Goal: Task Accomplishment & Management: Use online tool/utility

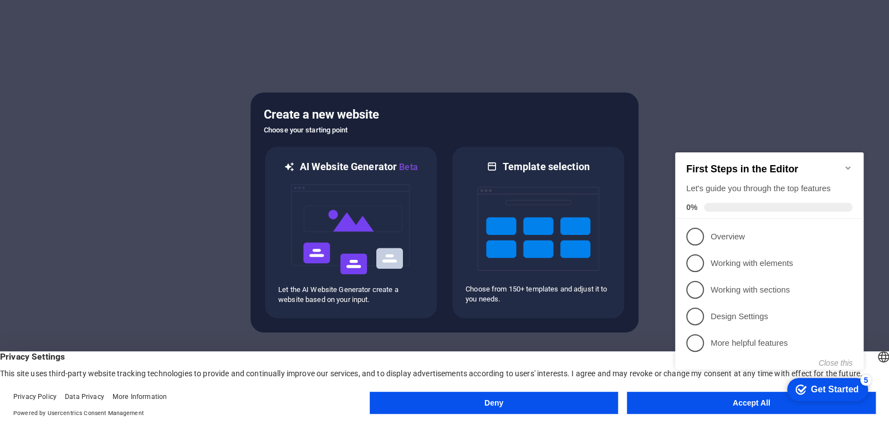
click at [760, 406] on appcues-checklist "Contextual help checklist present on screen" at bounding box center [772, 275] width 202 height 268
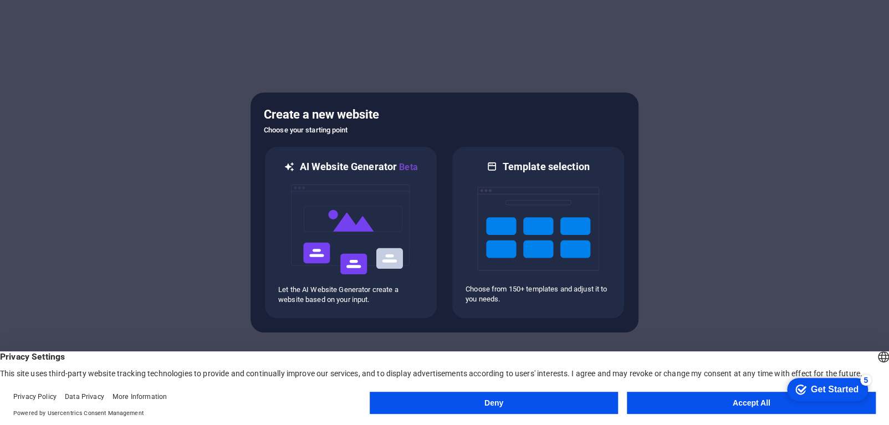
click at [778, 406] on appcues-checklist "Contextual help checklist present on screen" at bounding box center [825, 391] width 94 height 36
click at [752, 401] on button "Accept All" at bounding box center [751, 403] width 249 height 22
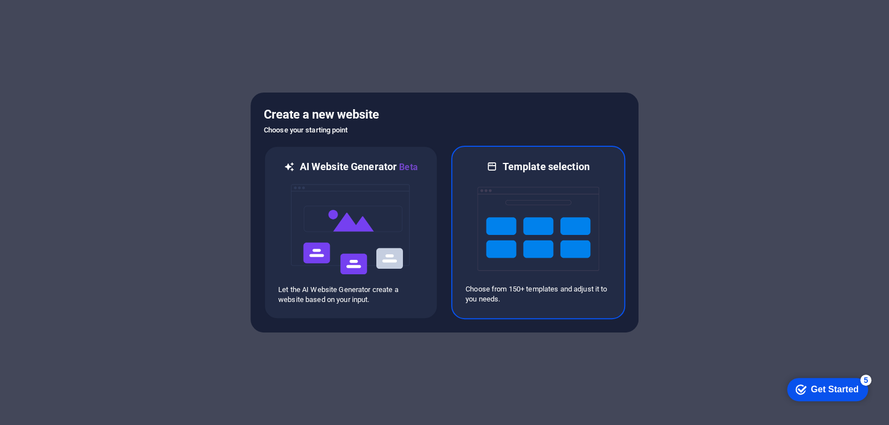
click at [512, 192] on img at bounding box center [538, 229] width 122 height 111
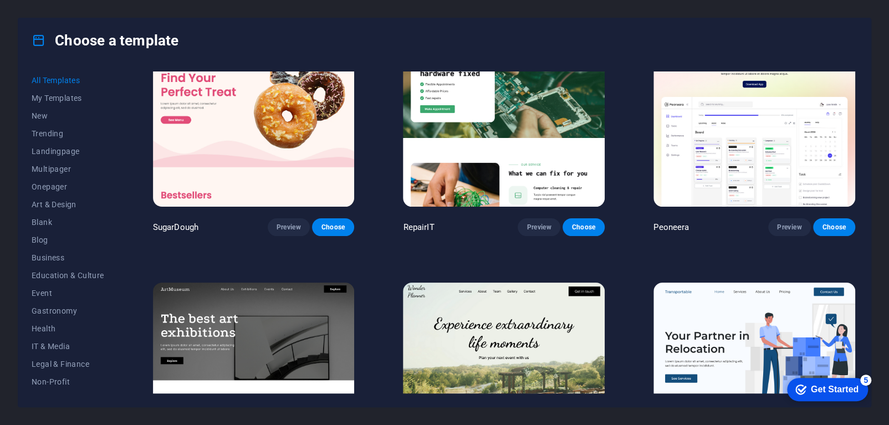
scroll to position [53, 0]
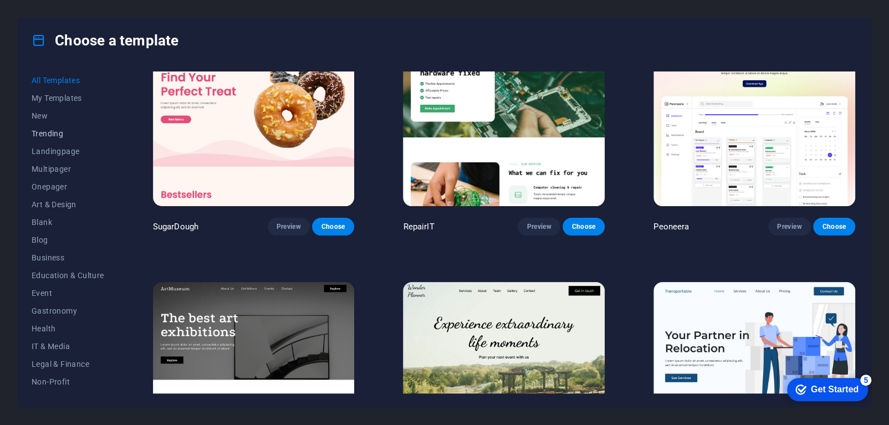
click at [51, 130] on span "Trending" at bounding box center [68, 133] width 73 height 9
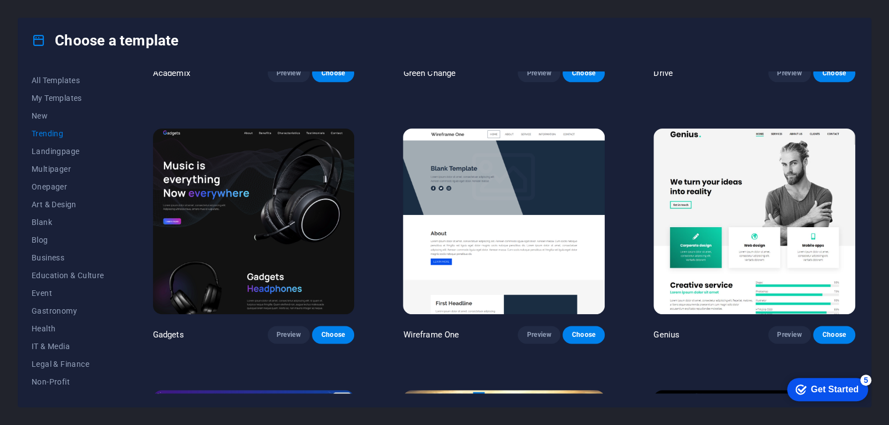
scroll to position [0, 0]
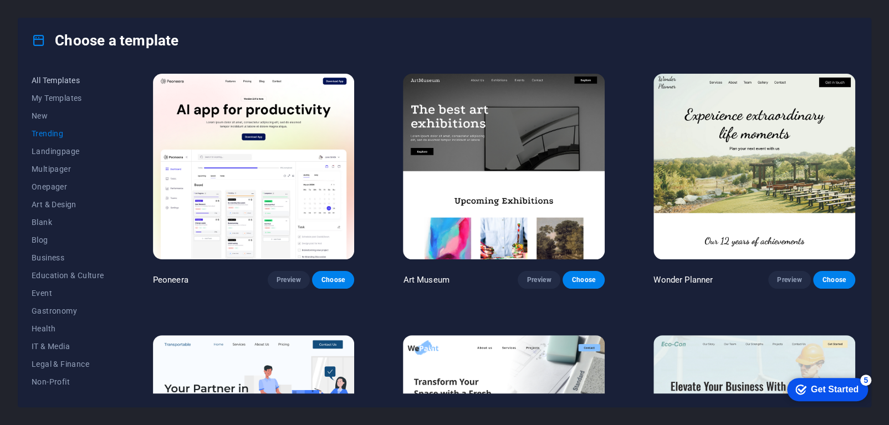
click at [64, 83] on span "All Templates" at bounding box center [68, 80] width 73 height 9
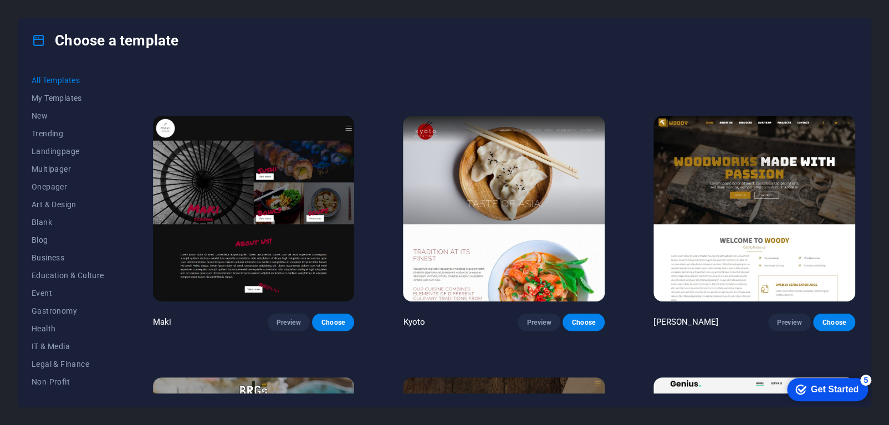
scroll to position [5718, 0]
click at [520, 177] on img at bounding box center [504, 208] width 202 height 186
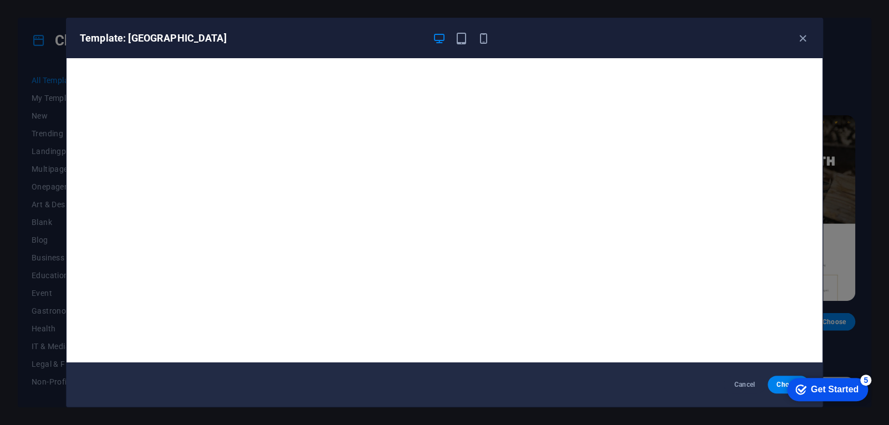
scroll to position [2, 0]
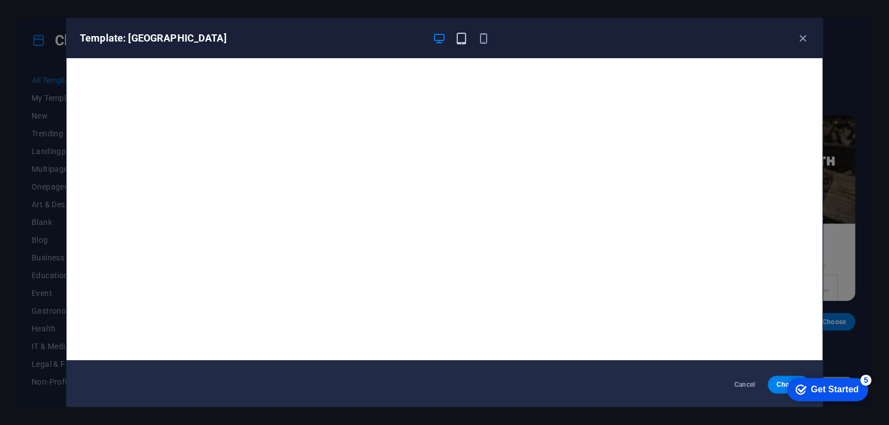
click at [458, 35] on icon "button" at bounding box center [461, 38] width 13 height 13
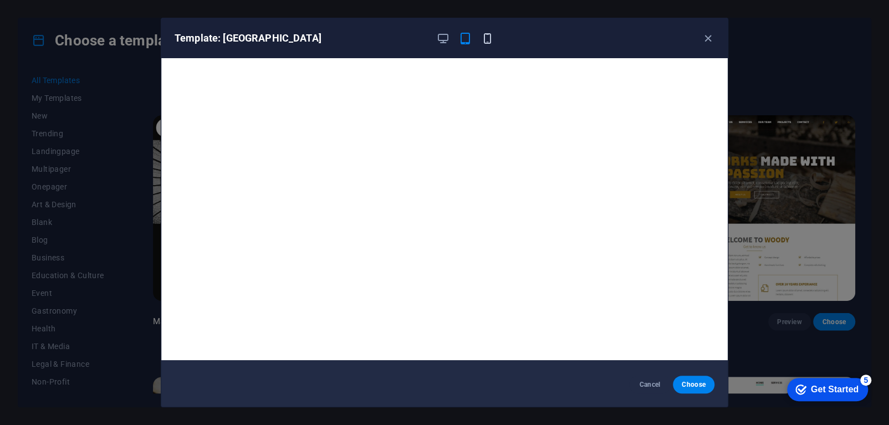
click at [487, 38] on icon "button" at bounding box center [487, 38] width 13 height 13
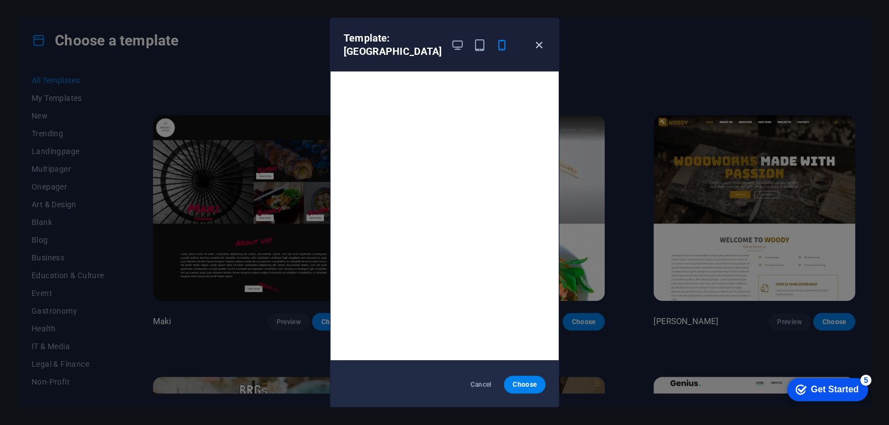
click at [543, 39] on icon "button" at bounding box center [539, 45] width 13 height 13
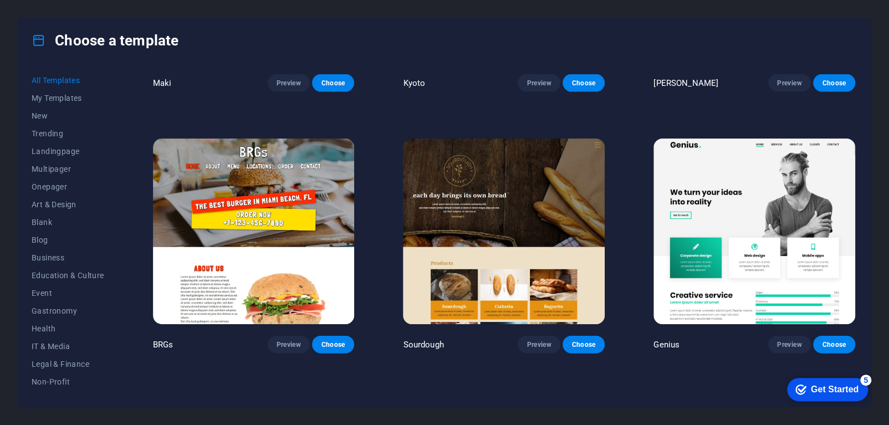
scroll to position [5955, 0]
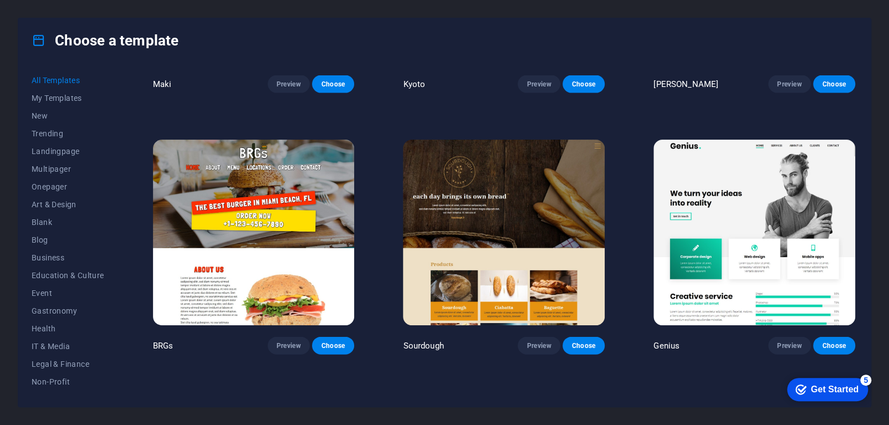
click at [494, 181] on img at bounding box center [504, 233] width 202 height 186
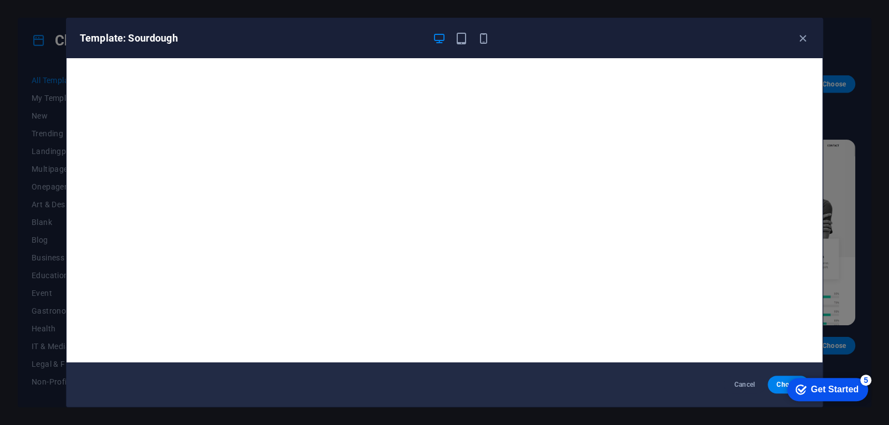
scroll to position [2, 0]
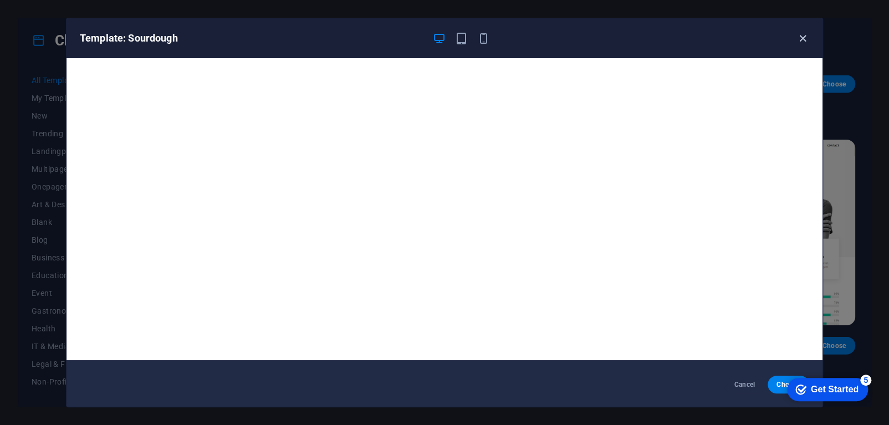
click at [801, 38] on icon "button" at bounding box center [803, 38] width 13 height 13
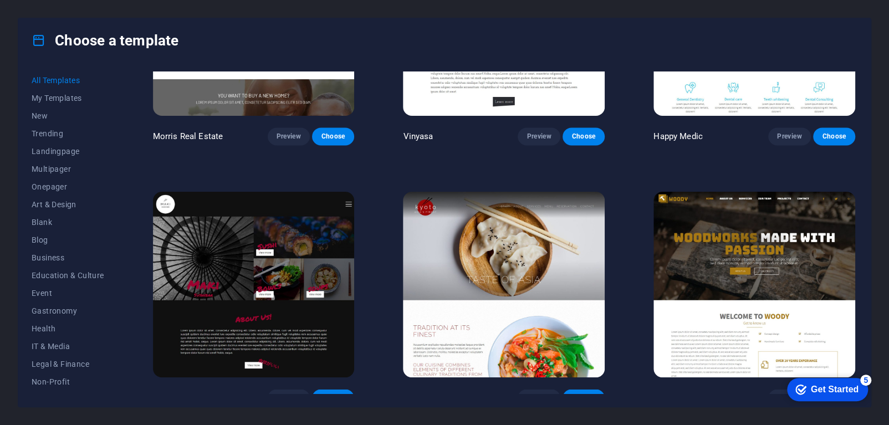
scroll to position [5633, 0]
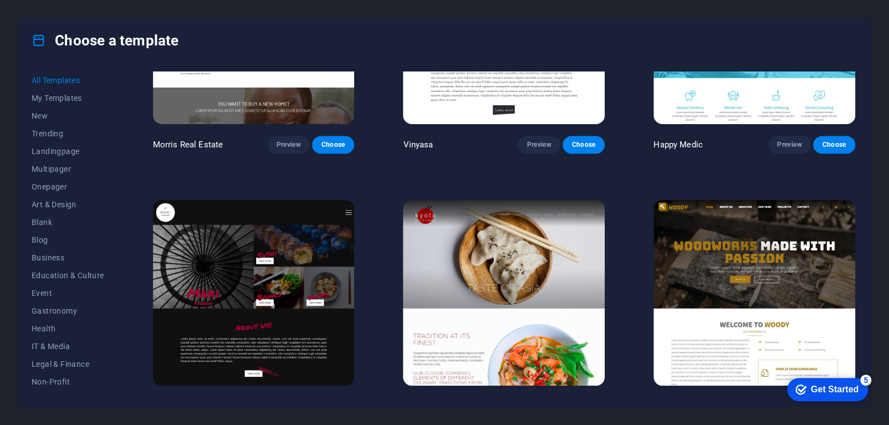
click at [498, 234] on img at bounding box center [504, 293] width 202 height 186
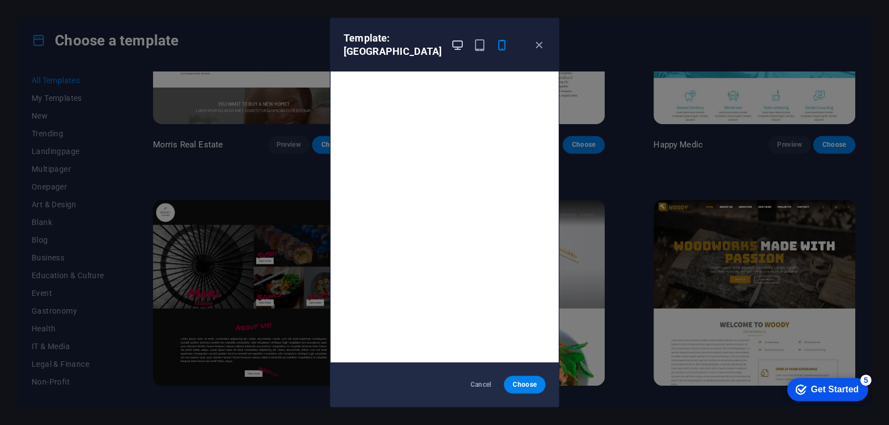
click at [451, 39] on icon "button" at bounding box center [457, 45] width 13 height 13
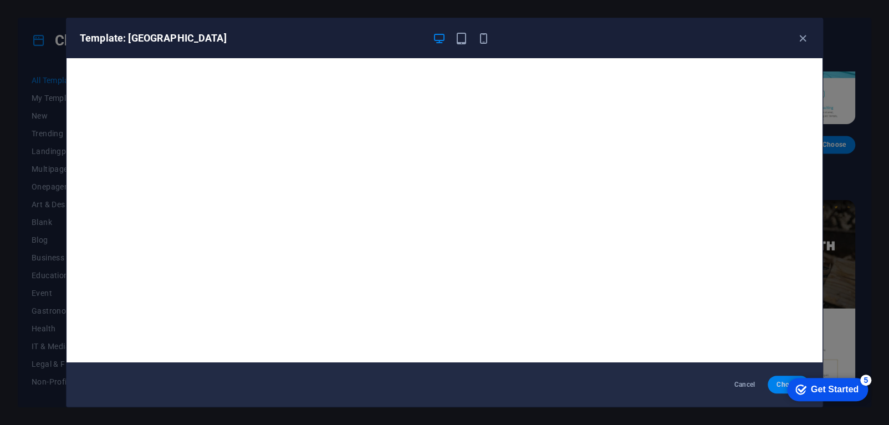
click at [773, 388] on button "Choose" at bounding box center [789, 385] width 42 height 18
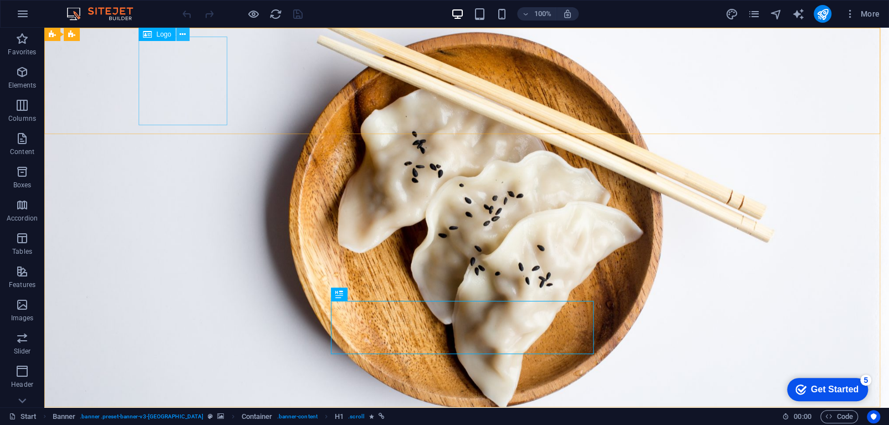
click at [182, 33] on icon at bounding box center [183, 35] width 6 height 12
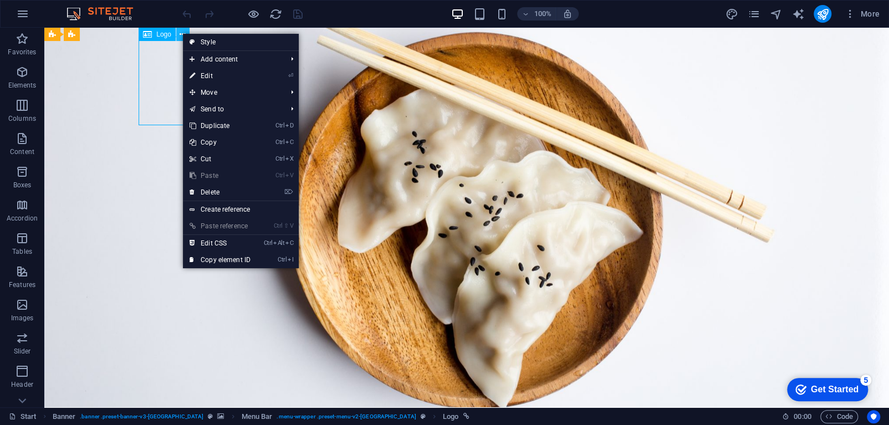
click at [182, 33] on icon at bounding box center [183, 35] width 6 height 12
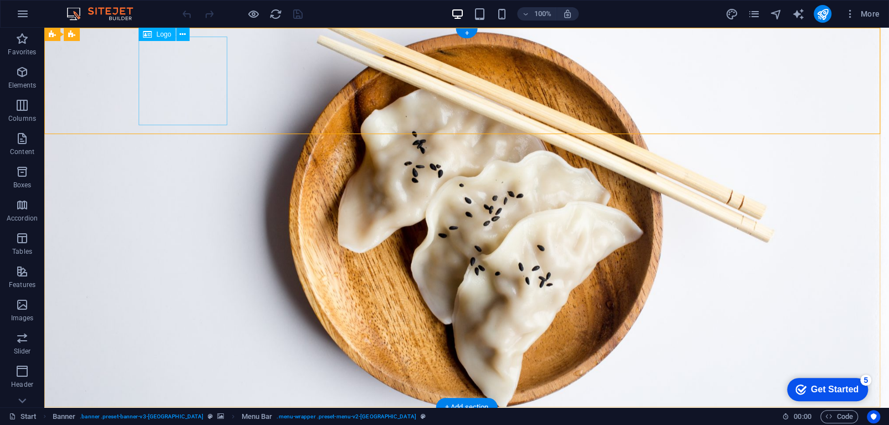
click at [182, 34] on icon at bounding box center [183, 35] width 6 height 12
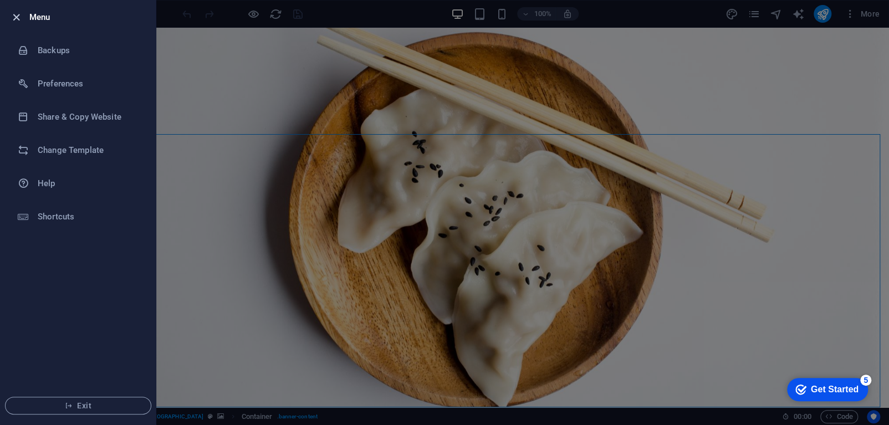
click at [14, 15] on icon "button" at bounding box center [16, 17] width 13 height 13
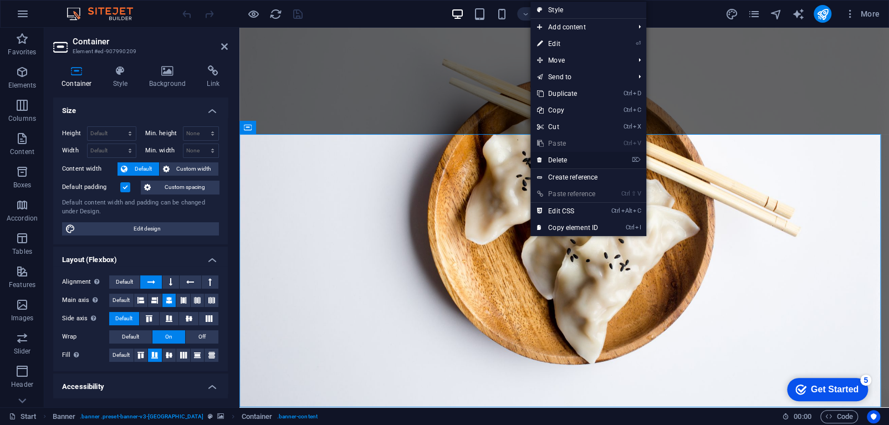
click at [563, 162] on link "⌦ Delete" at bounding box center [568, 160] width 74 height 17
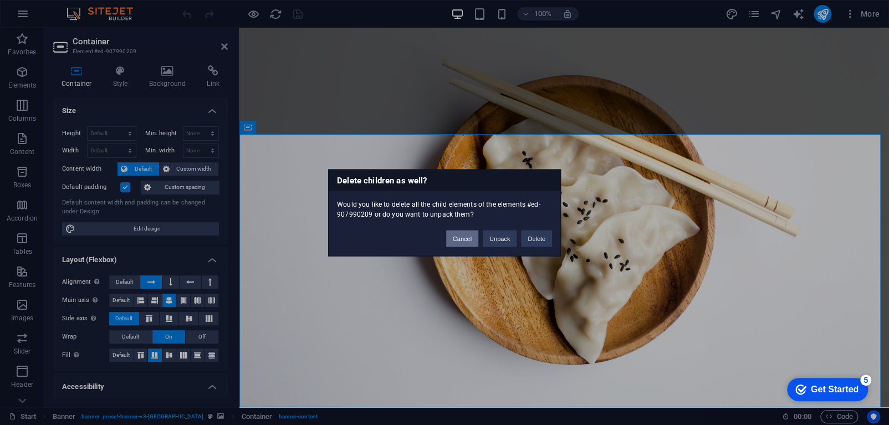
click at [462, 238] on button "Cancel" at bounding box center [462, 238] width 32 height 17
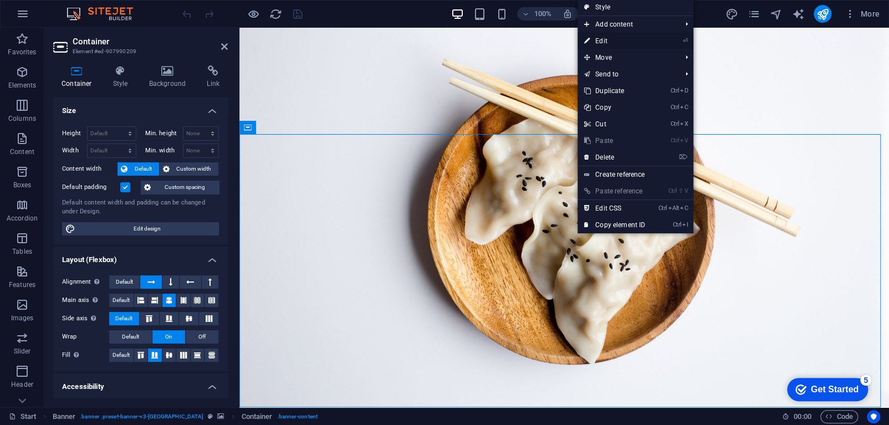
click at [616, 40] on link "⏎ Edit" at bounding box center [615, 41] width 74 height 17
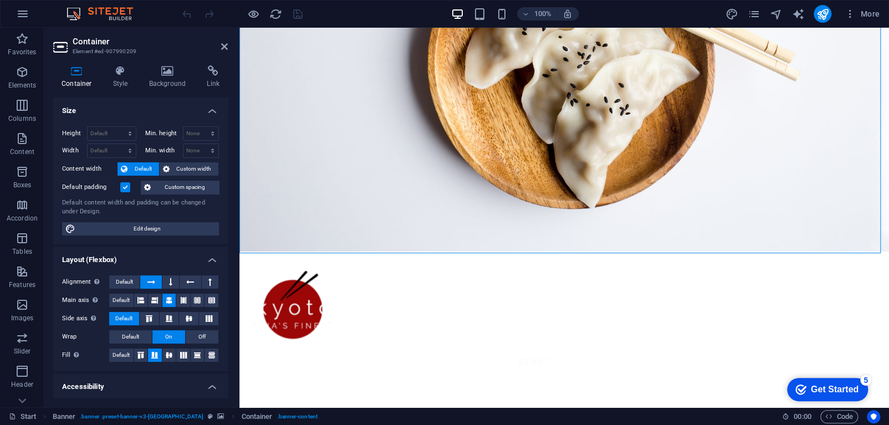
scroll to position [153, 0]
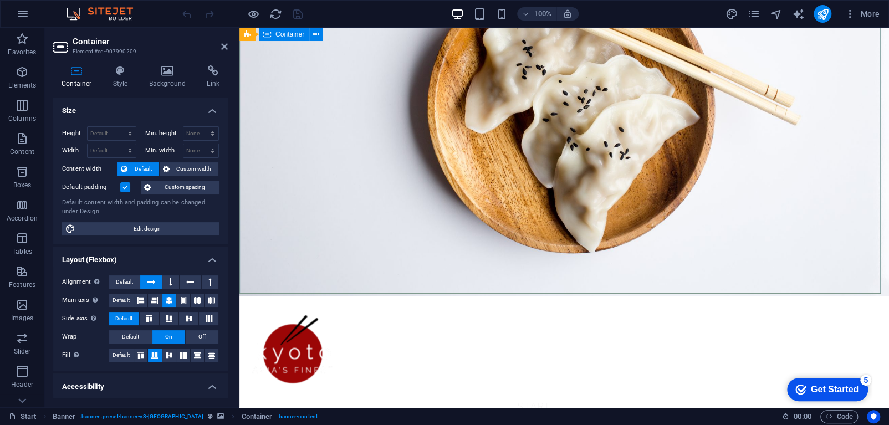
scroll to position [140, 0]
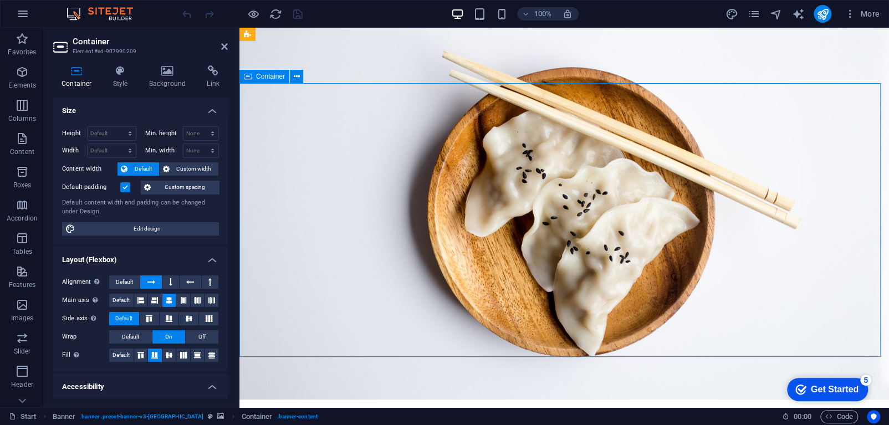
scroll to position [6, 0]
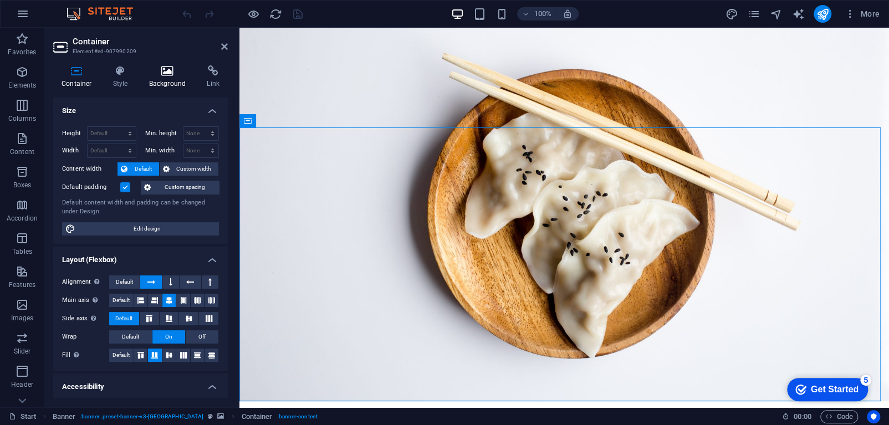
click at [159, 73] on icon at bounding box center [168, 70] width 54 height 11
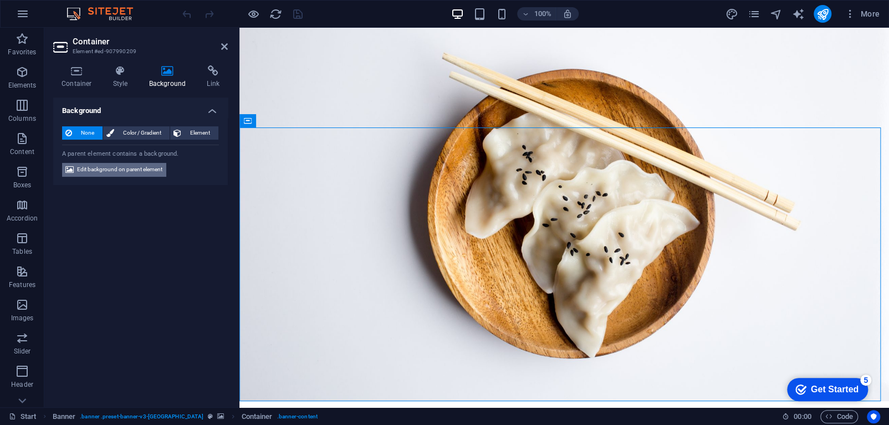
click at [120, 169] on span "Edit background on parent element" at bounding box center [119, 169] width 85 height 13
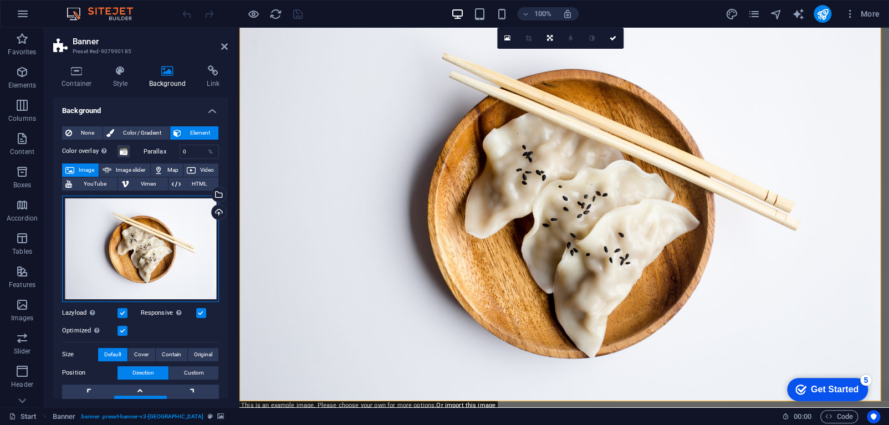
click at [172, 232] on div "Drag files here, click to choose files or select files from Files or our free s…" at bounding box center [140, 249] width 157 height 106
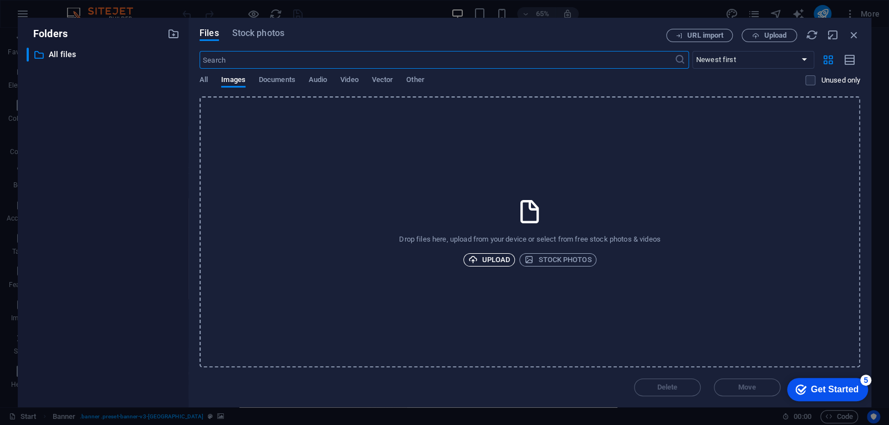
click at [495, 259] on span "Upload" at bounding box center [489, 259] width 42 height 13
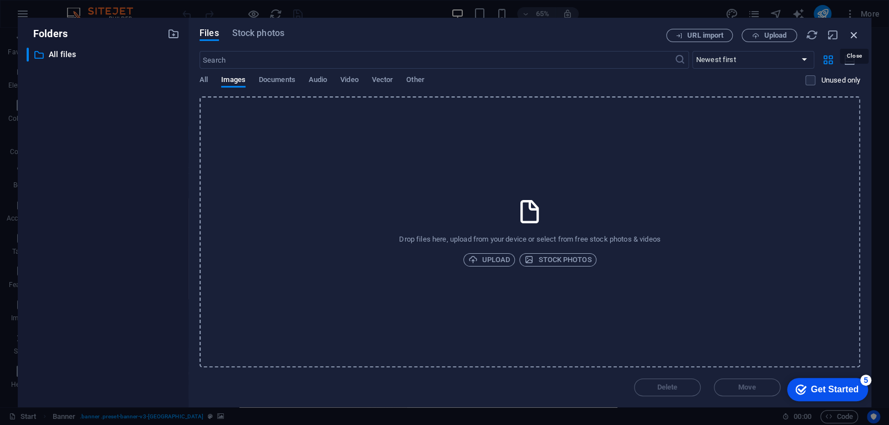
click at [855, 38] on icon "button" at bounding box center [854, 35] width 12 height 12
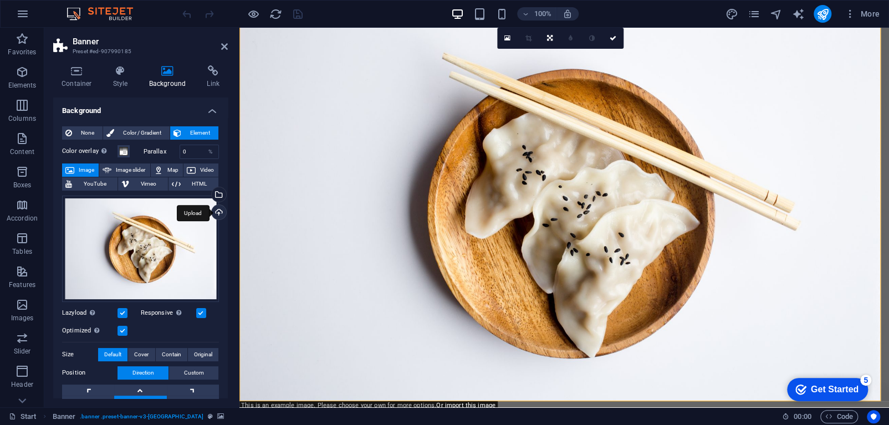
click at [213, 213] on div "Upload" at bounding box center [218, 213] width 17 height 17
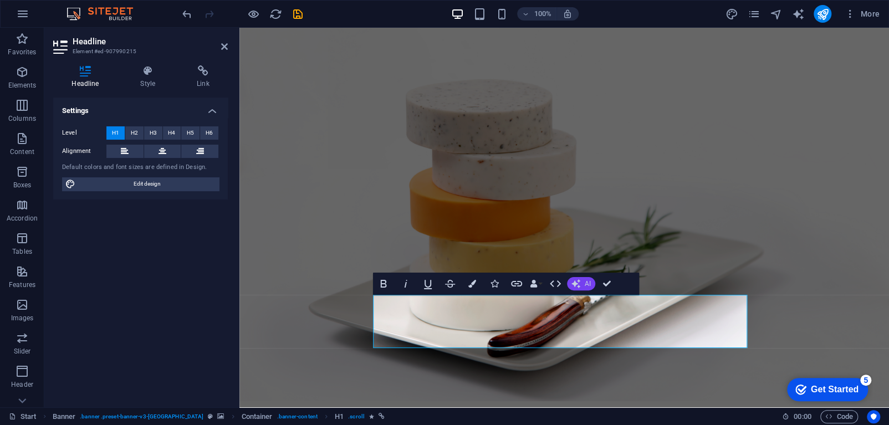
click at [581, 282] on button "AI" at bounding box center [581, 283] width 28 height 13
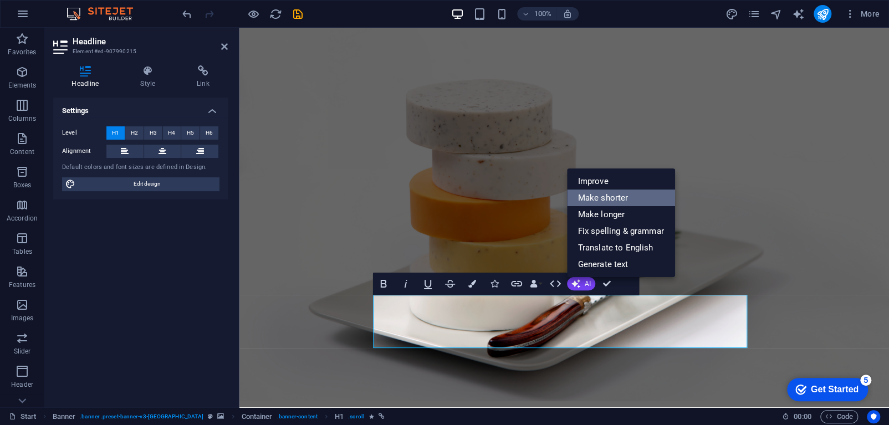
click at [626, 197] on link "Make shorter" at bounding box center [621, 198] width 108 height 17
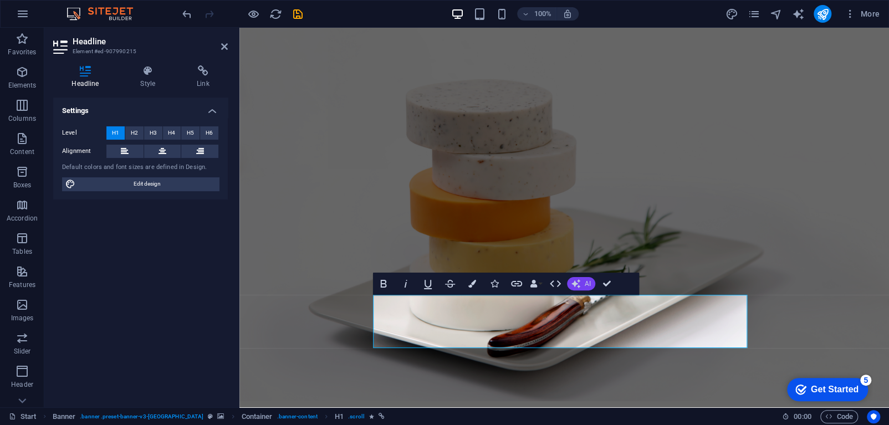
click at [578, 282] on icon "button" at bounding box center [575, 283] width 11 height 11
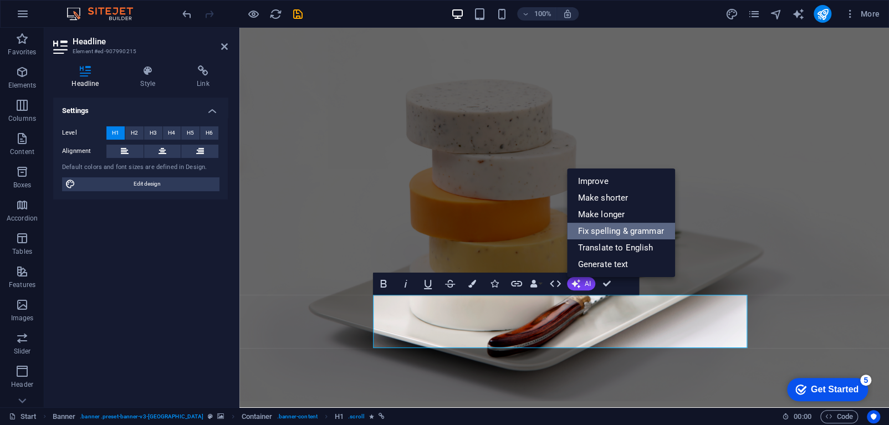
click at [625, 228] on link "Fix spelling & grammar" at bounding box center [621, 231] width 108 height 17
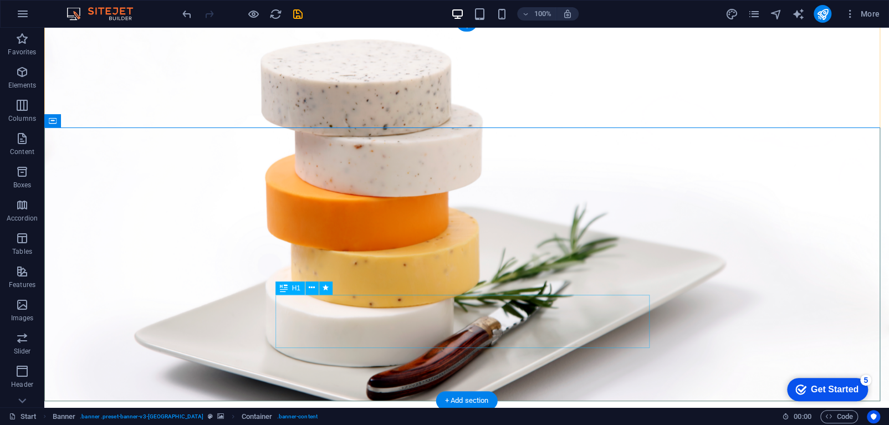
drag, startPoint x: 599, startPoint y: 347, endPoint x: 677, endPoint y: 361, distance: 79.4
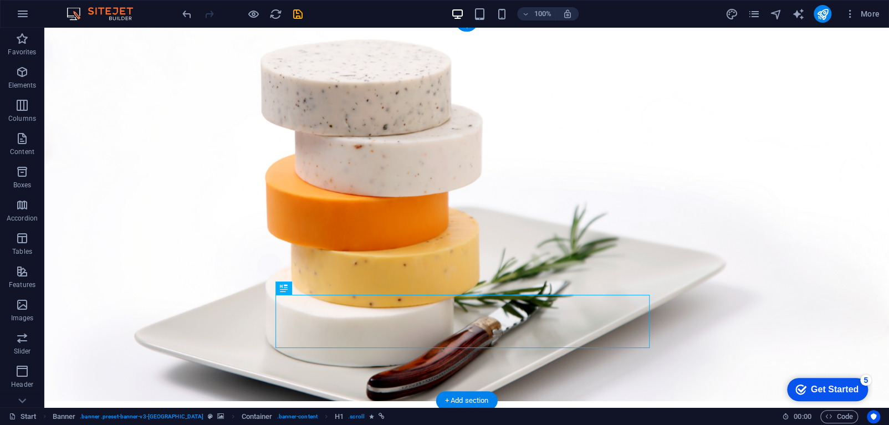
drag, startPoint x: 325, startPoint y: 317, endPoint x: 483, endPoint y: 315, distance: 158.0
drag, startPoint x: 324, startPoint y: 315, endPoint x: 295, endPoint y: 300, distance: 32.7
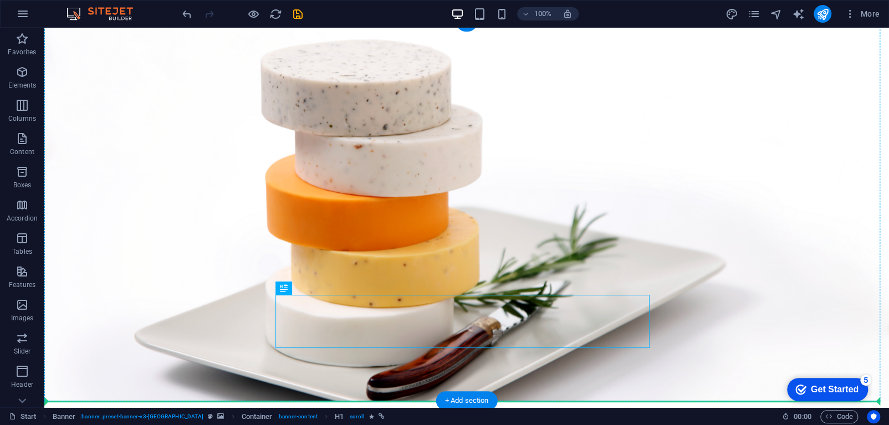
drag, startPoint x: 341, startPoint y: 317, endPoint x: 318, endPoint y: 287, distance: 37.6
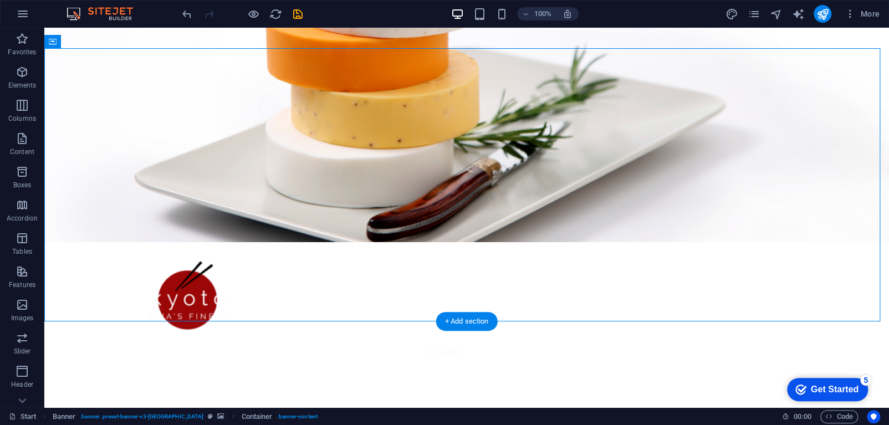
scroll to position [176, 0]
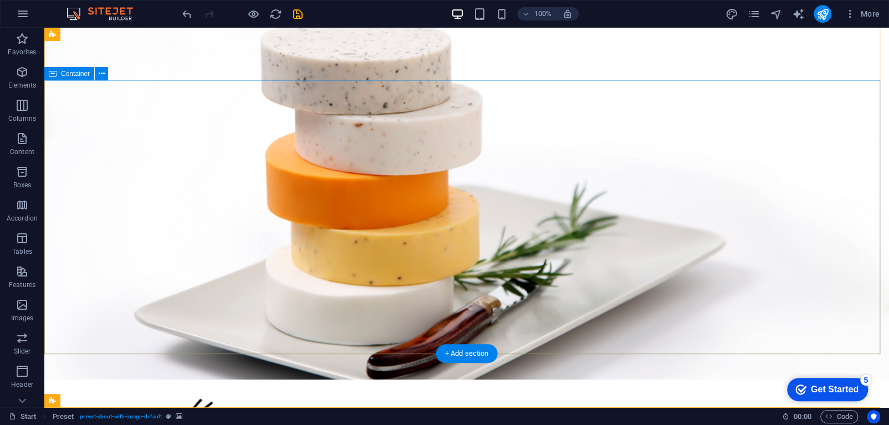
scroll to position [0, 0]
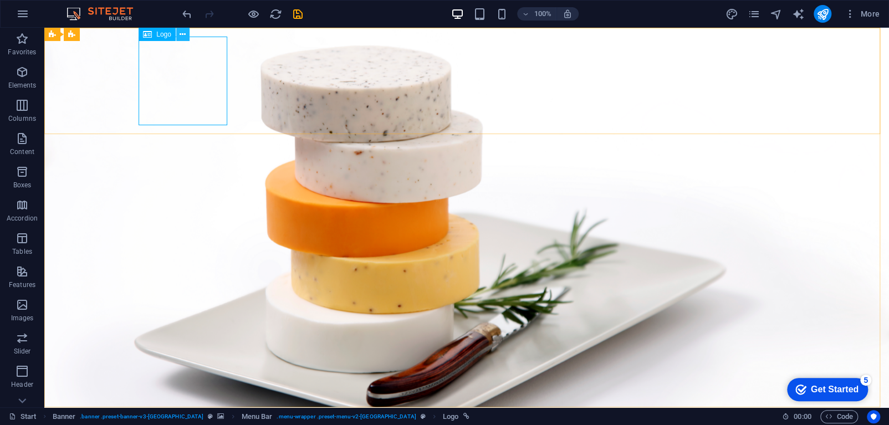
click at [179, 33] on button at bounding box center [182, 34] width 13 height 13
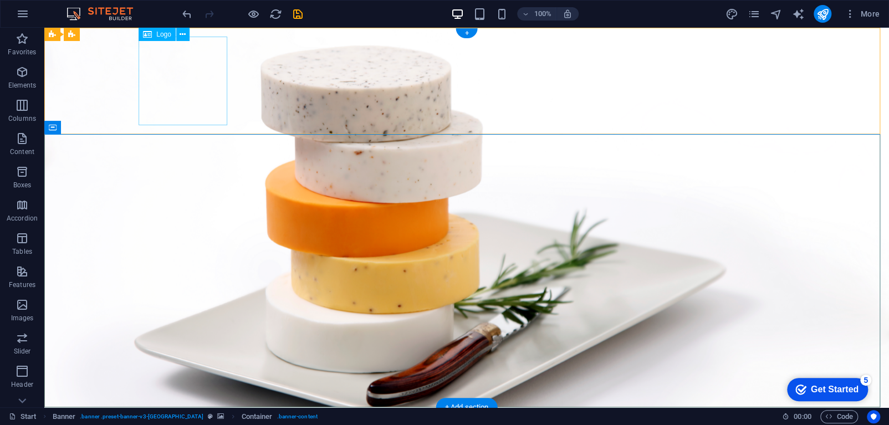
select select "px"
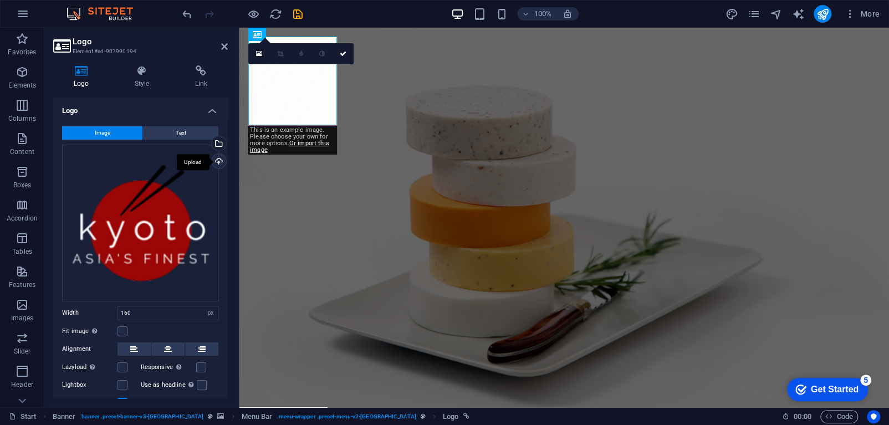
click at [218, 159] on div "Upload" at bounding box center [218, 162] width 17 height 17
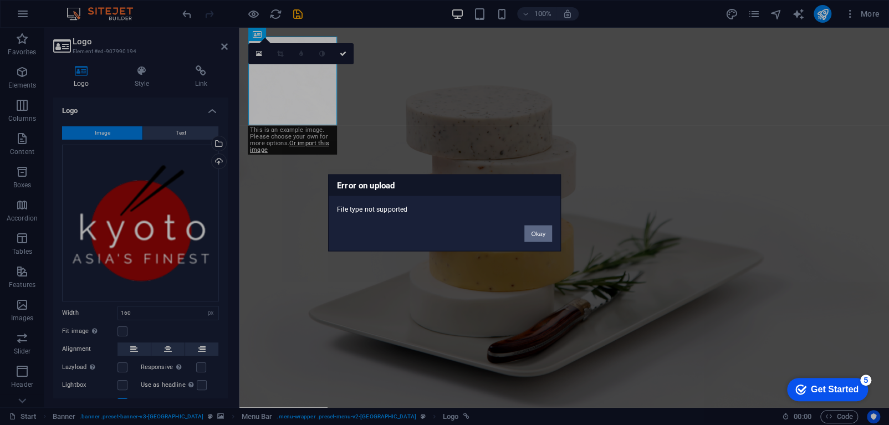
click at [542, 233] on button "Okay" at bounding box center [538, 233] width 28 height 17
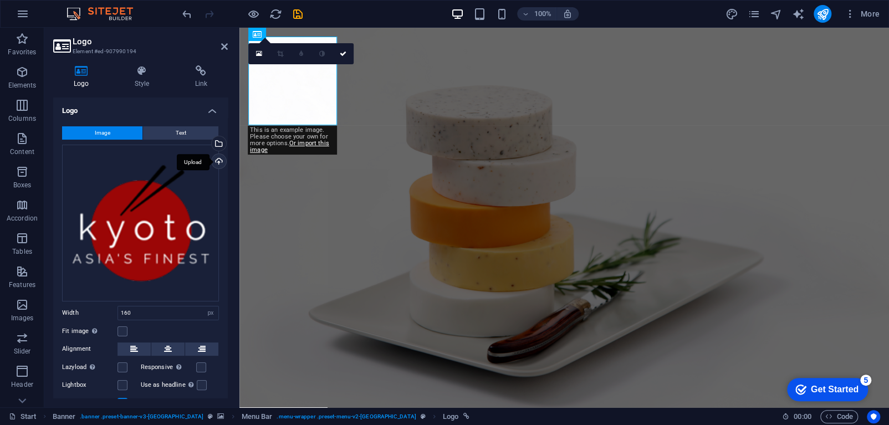
click at [219, 162] on div "Upload" at bounding box center [218, 162] width 17 height 17
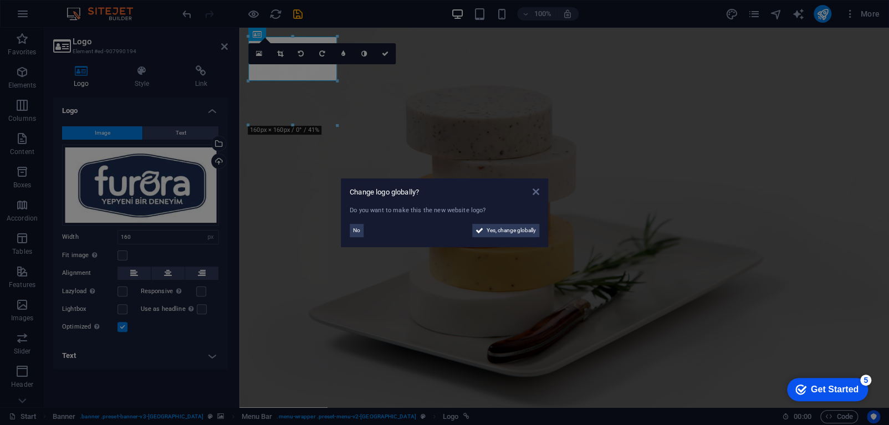
click at [533, 188] on icon at bounding box center [536, 191] width 7 height 9
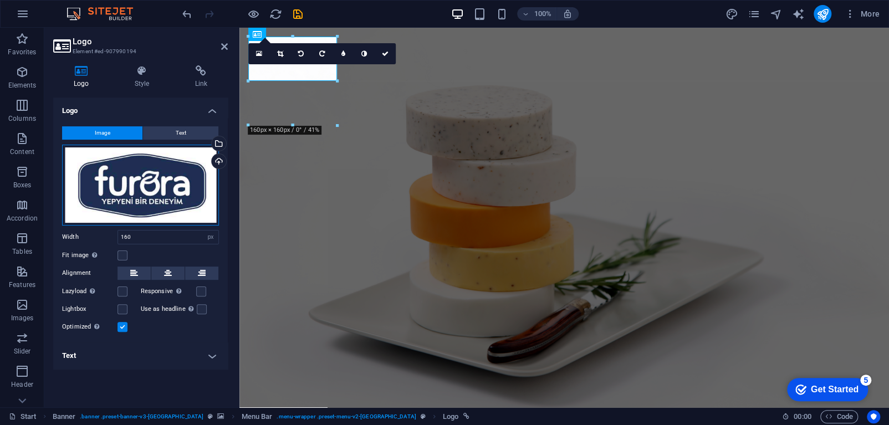
click at [212, 206] on div "Drag files here, click to choose files or select files from Files or our free s…" at bounding box center [140, 185] width 157 height 81
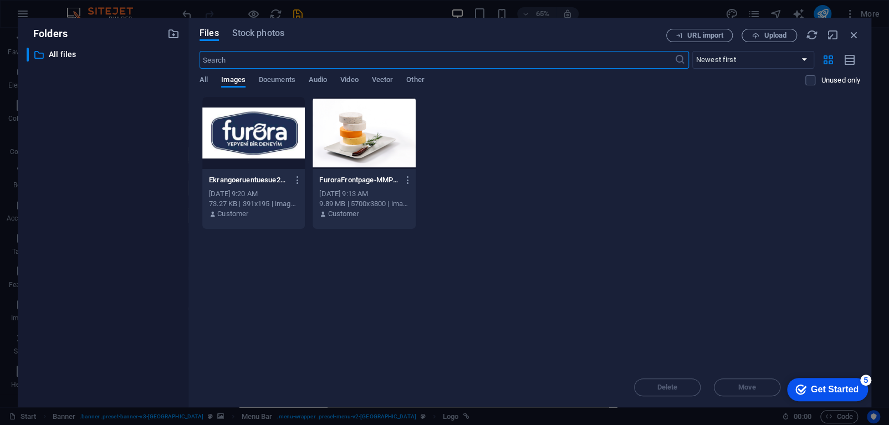
click at [294, 152] on div at bounding box center [253, 133] width 103 height 72
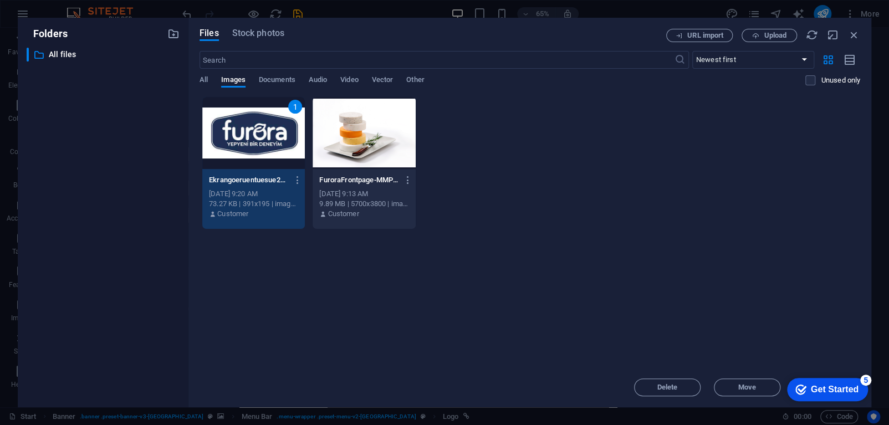
click at [294, 152] on div "1" at bounding box center [253, 133] width 103 height 72
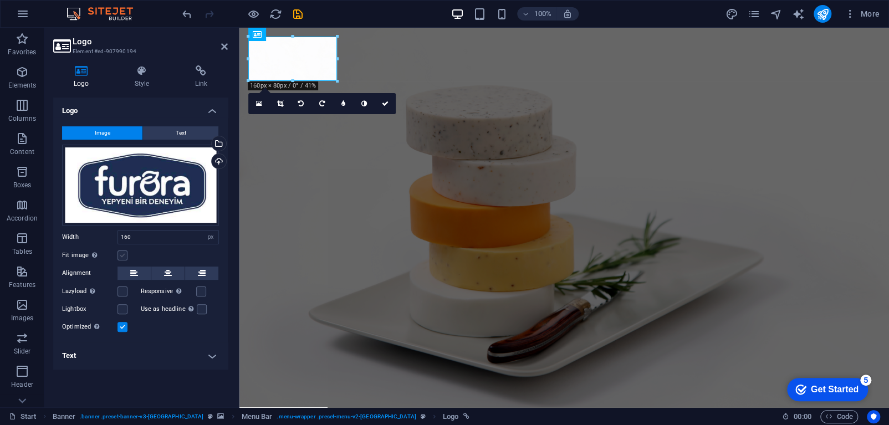
click at [118, 253] on label at bounding box center [123, 256] width 10 height 10
click at [0, 0] on input "Fit image Automatically fit image to a fixed width and height" at bounding box center [0, 0] width 0 height 0
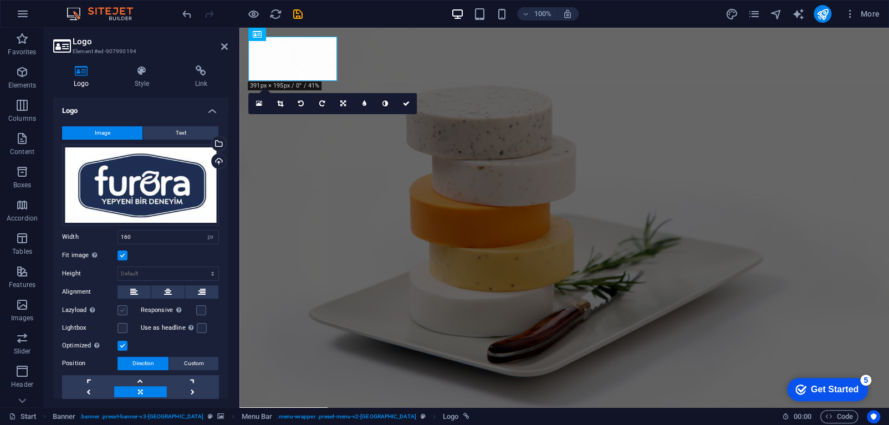
click at [124, 313] on label at bounding box center [123, 310] width 10 height 10
click at [0, 0] on input "Lazyload Loading images after the page loads improves page speed." at bounding box center [0, 0] width 0 height 0
click at [124, 313] on label at bounding box center [123, 310] width 10 height 10
click at [0, 0] on input "Lazyload Loading images after the page loads improves page speed." at bounding box center [0, 0] width 0 height 0
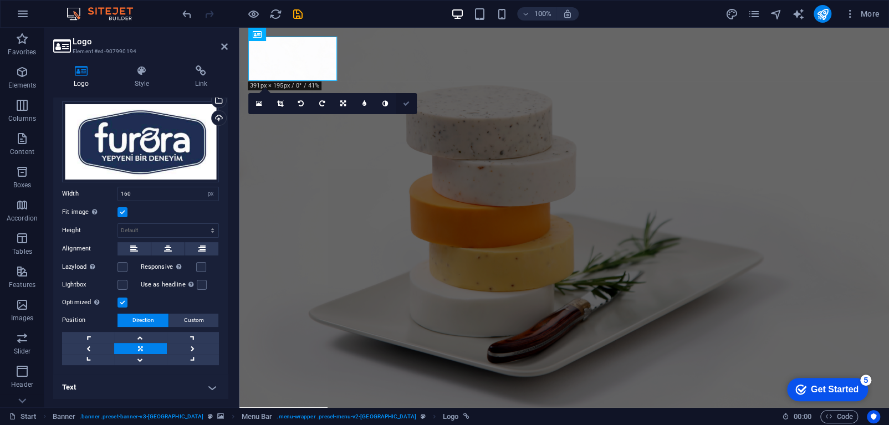
click at [406, 103] on icon at bounding box center [406, 103] width 7 height 7
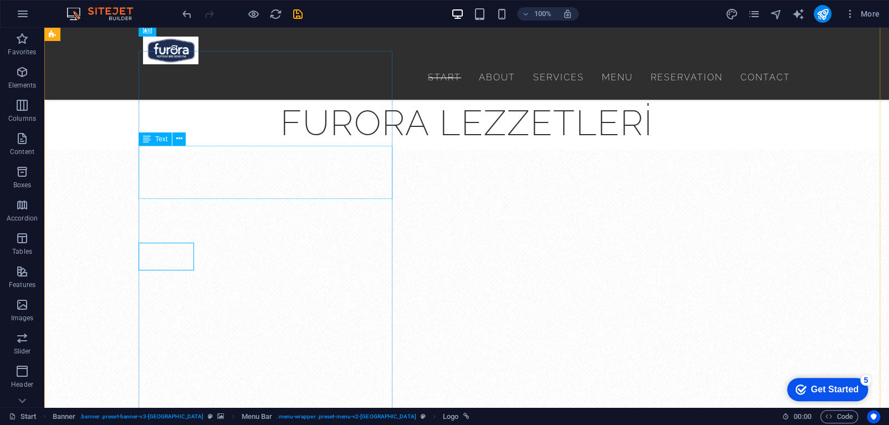
scroll to position [380, 0]
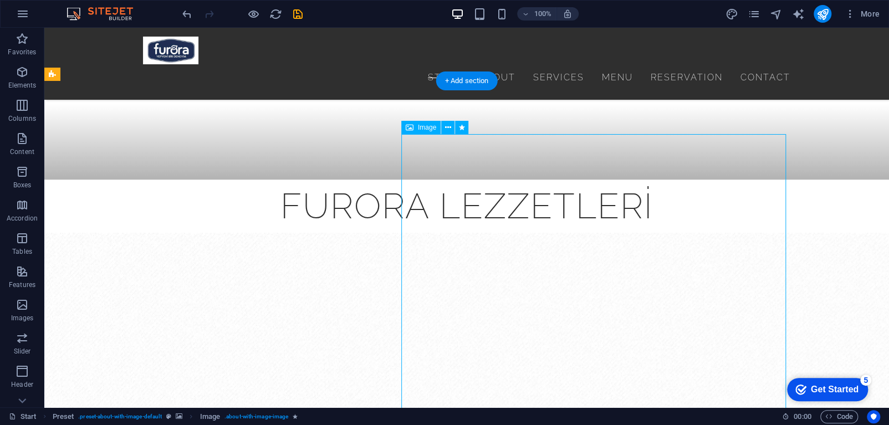
select select "%"
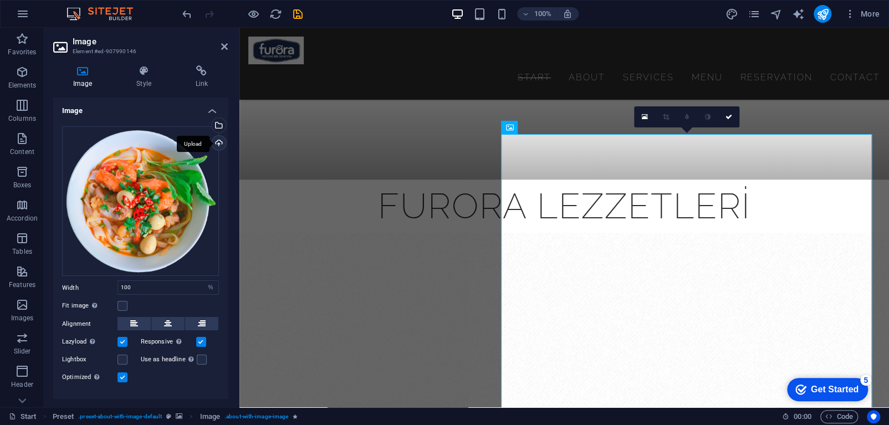
click at [216, 142] on div "Upload" at bounding box center [218, 144] width 17 height 17
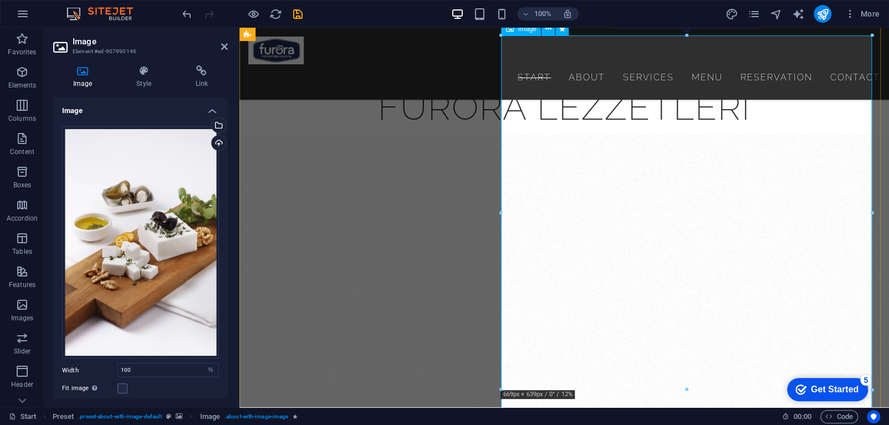
scroll to position [478, 0]
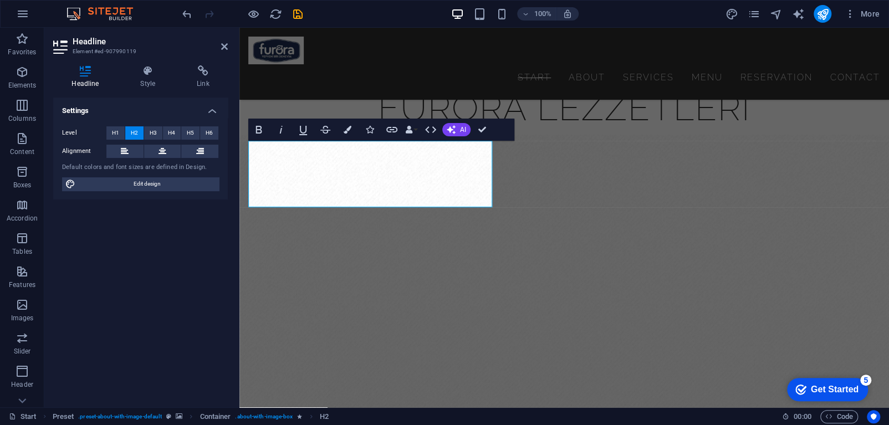
scroll to position [495, 0]
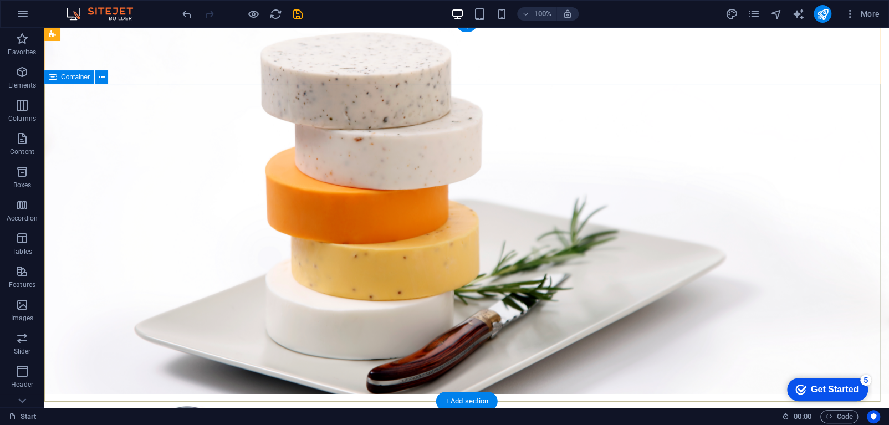
scroll to position [0, 0]
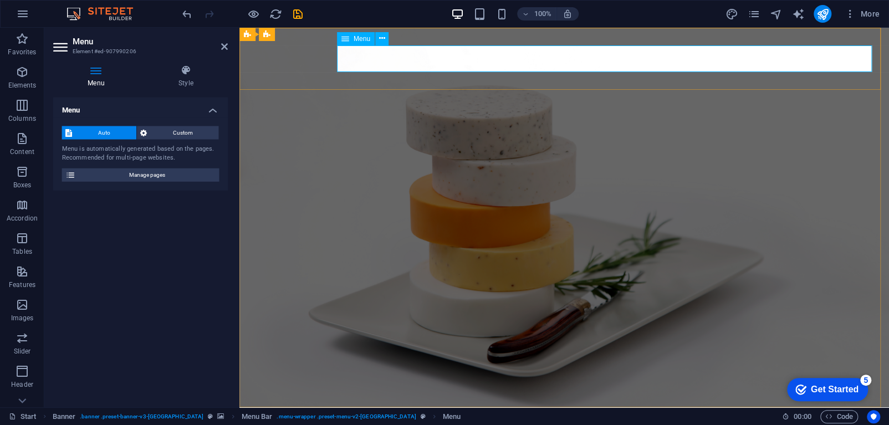
click at [364, 39] on span "Menu" at bounding box center [362, 38] width 17 height 7
click at [381, 37] on icon at bounding box center [382, 39] width 6 height 12
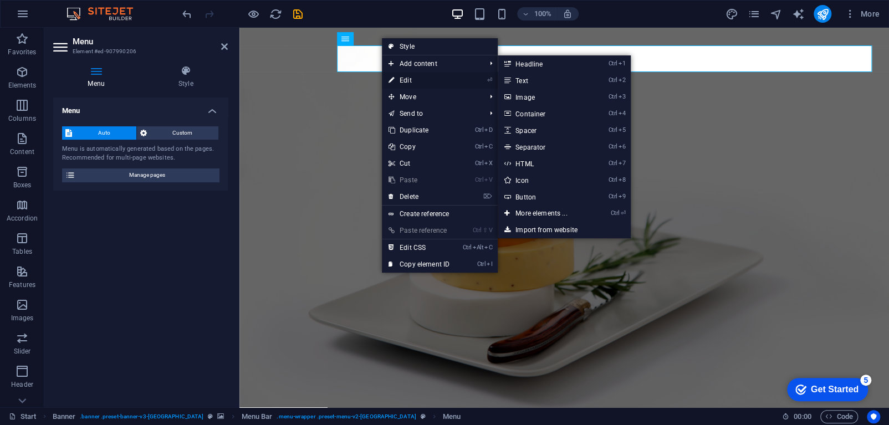
click at [409, 80] on link "⏎ Edit" at bounding box center [419, 80] width 74 height 17
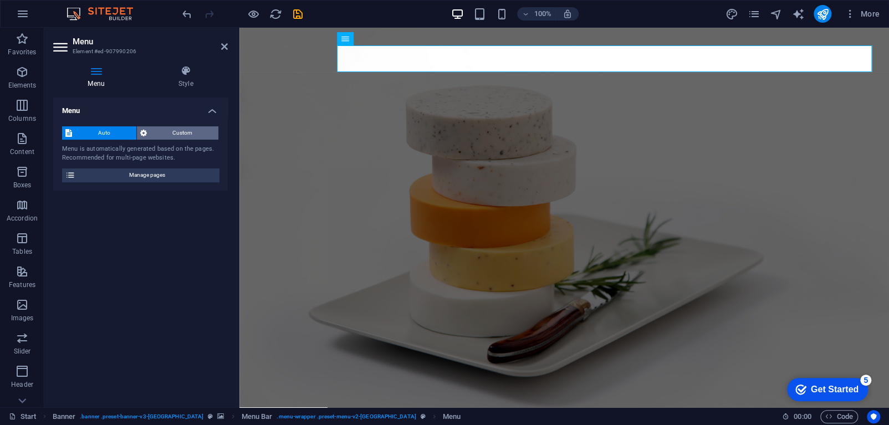
click at [198, 131] on span "Custom" at bounding box center [182, 132] width 65 height 13
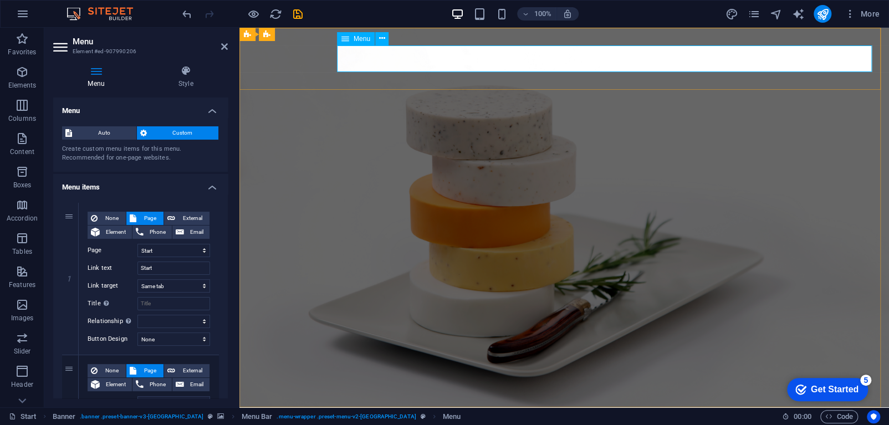
click at [382, 38] on icon at bounding box center [382, 39] width 6 height 12
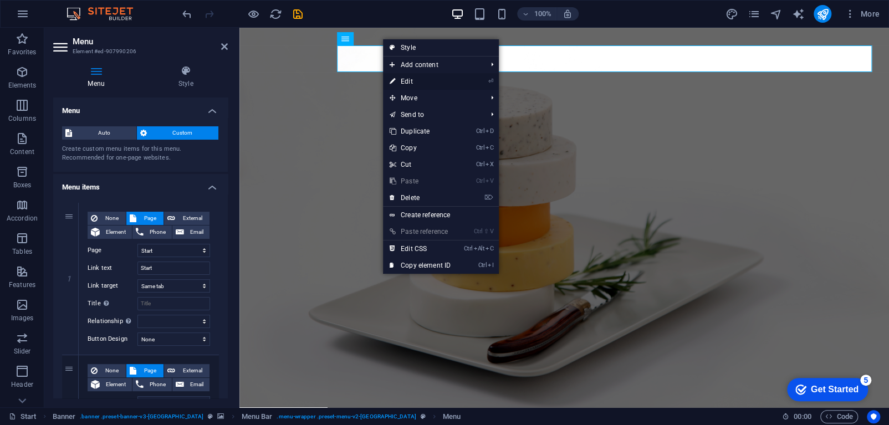
click at [396, 80] on link "⏎ Edit" at bounding box center [420, 81] width 74 height 17
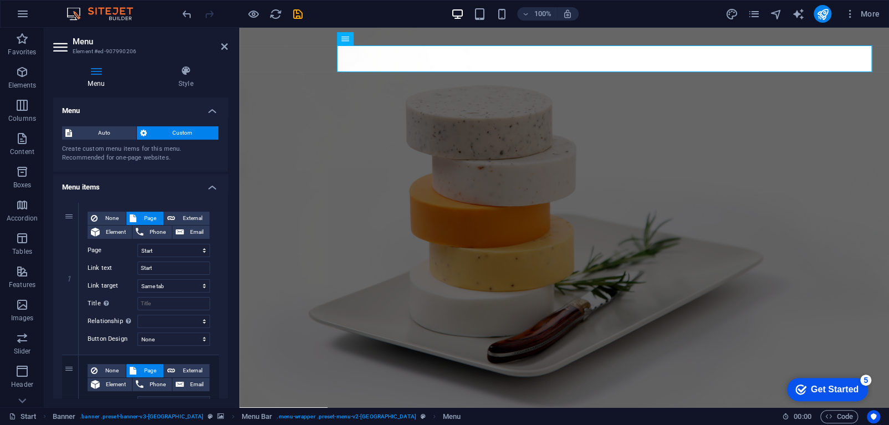
click at [188, 134] on span "Custom" at bounding box center [182, 132] width 65 height 13
click at [114, 218] on span "None" at bounding box center [112, 218] width 22 height 13
select select
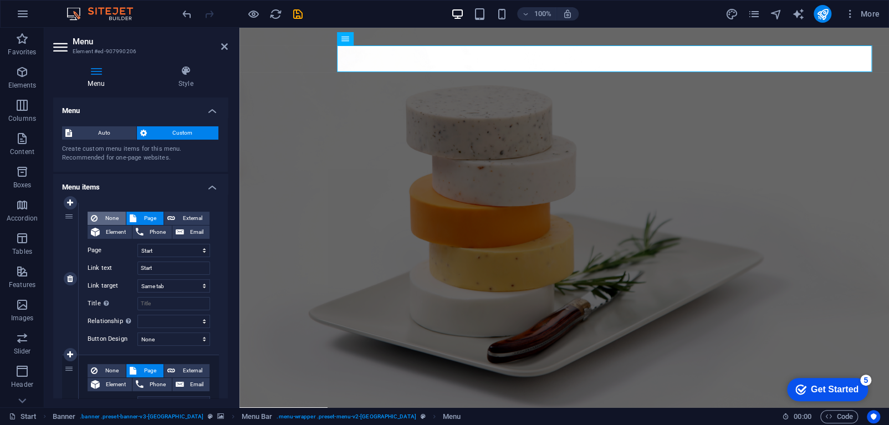
select select
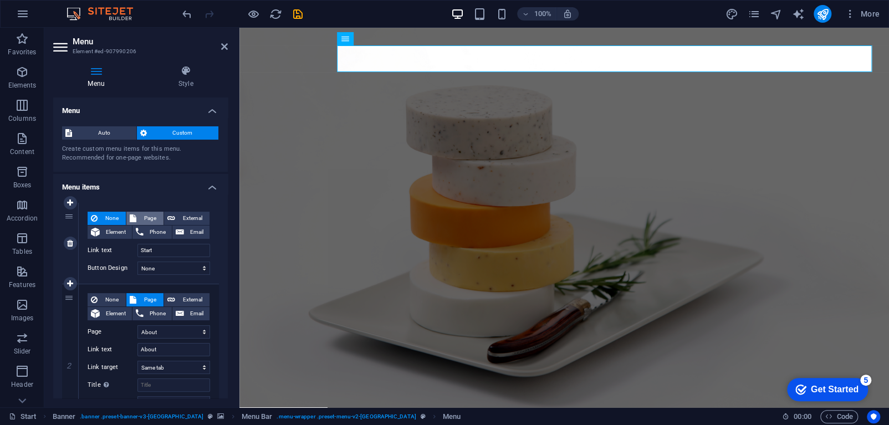
click at [147, 216] on span "Page" at bounding box center [150, 218] width 21 height 13
select select
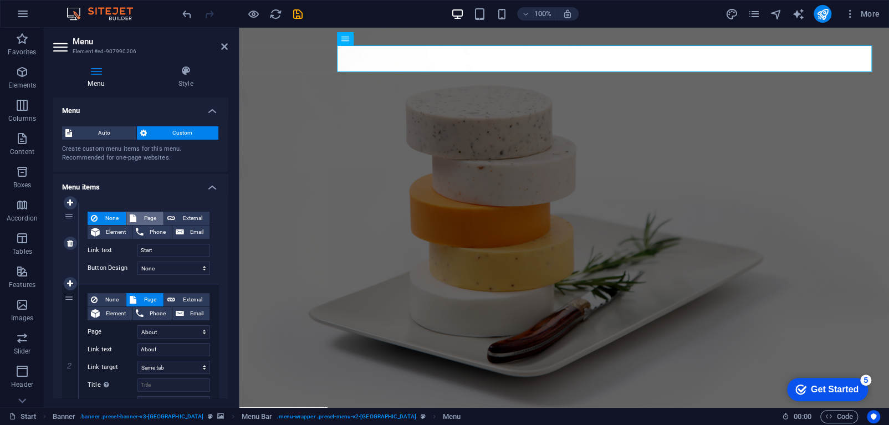
select select
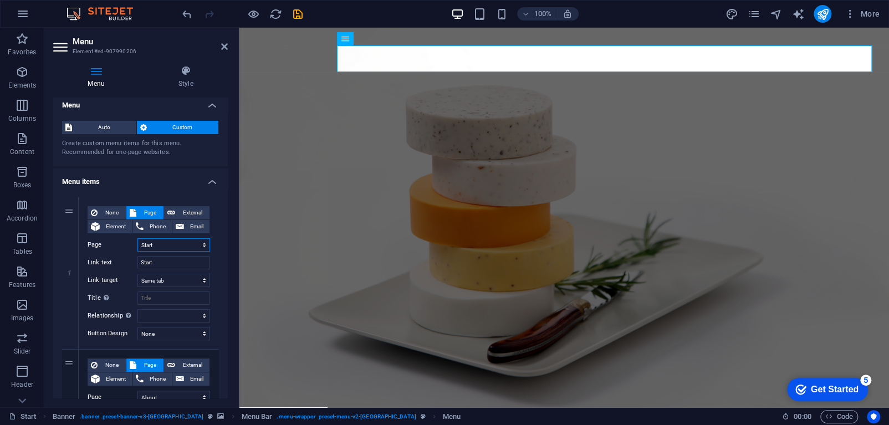
scroll to position [6, 0]
click at [186, 242] on select "Start About Services Menu Reservation Contact Legal Notice Privacy" at bounding box center [173, 244] width 73 height 13
click at [168, 264] on input "Start" at bounding box center [173, 262] width 73 height 13
type input "S"
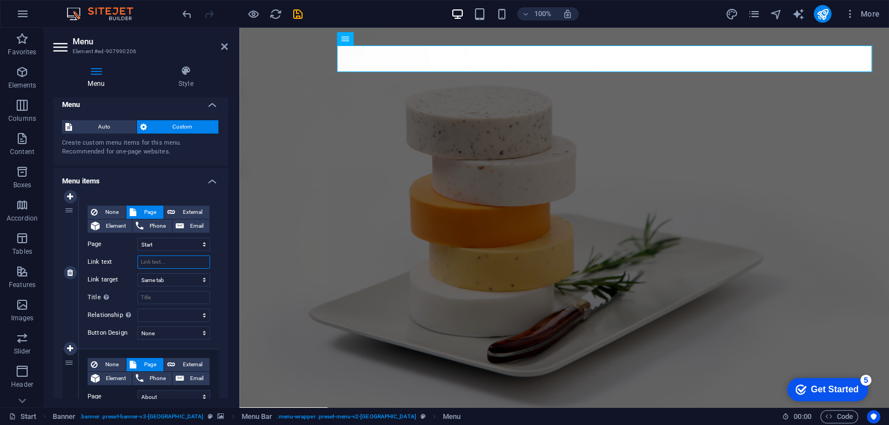
select select
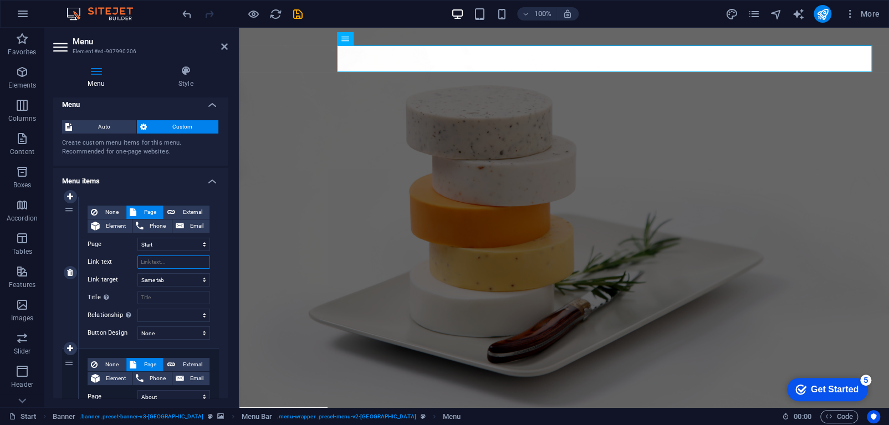
select select
type input "H"
select select
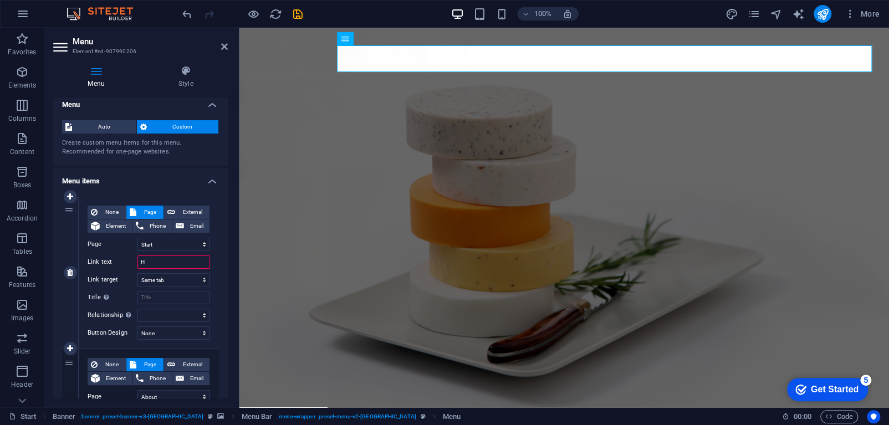
select select
type input "Hakkı"
select select
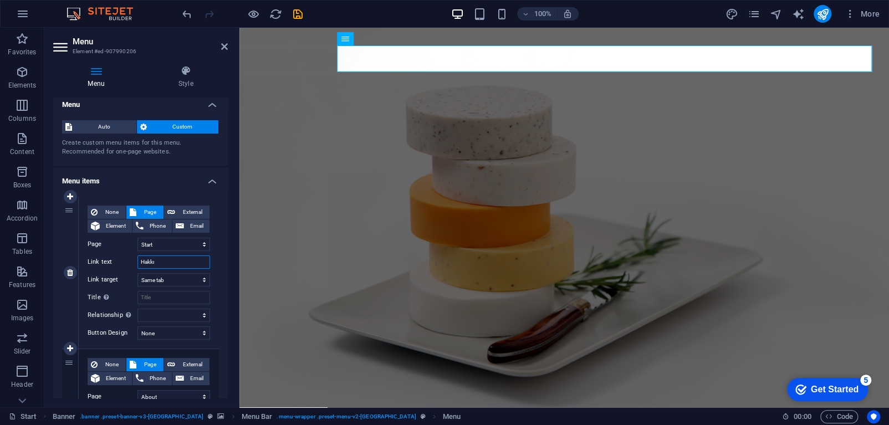
select select
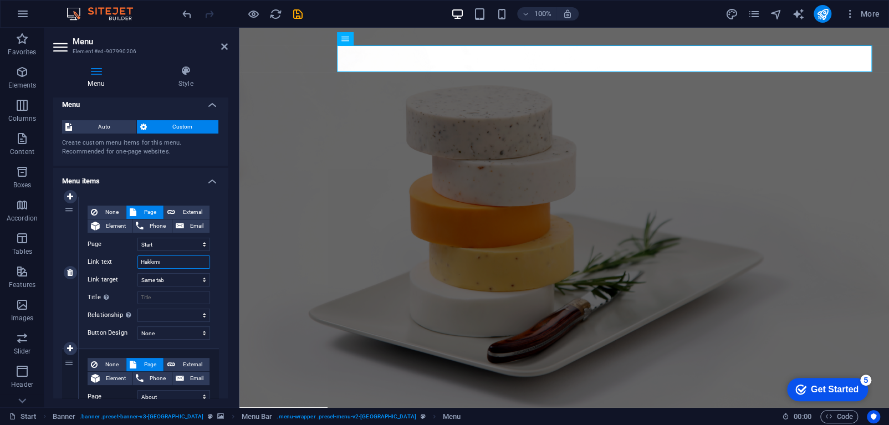
type input "Hakkımız"
select select
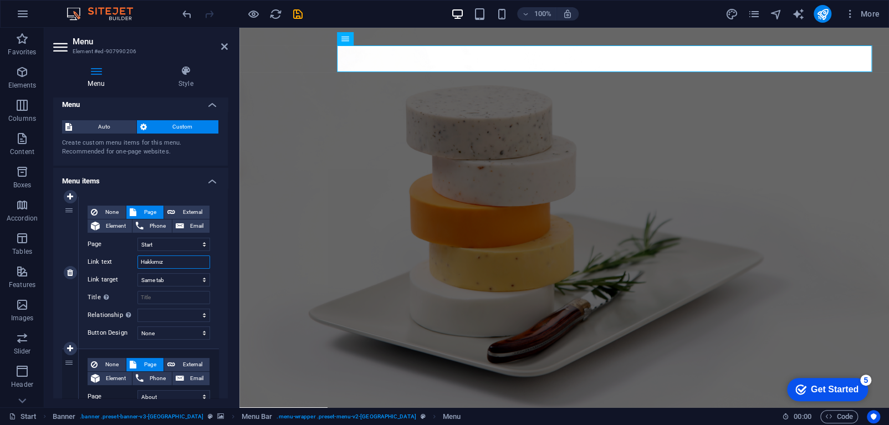
select select
type input "Hakkımızda"
select select
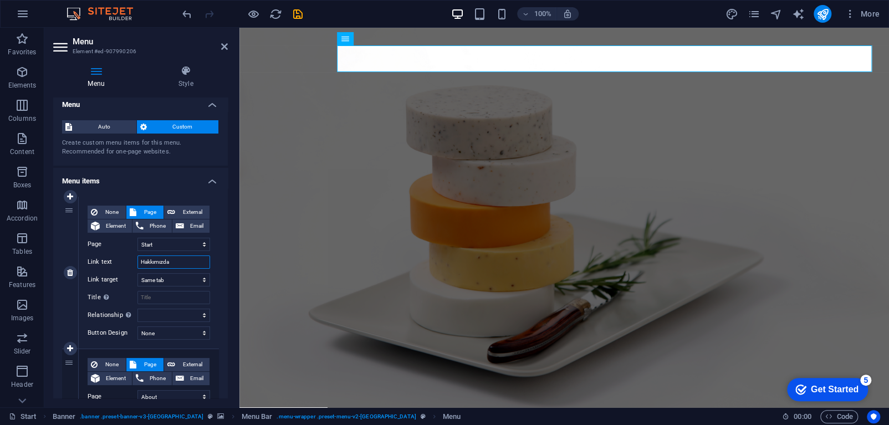
select select
type input "H"
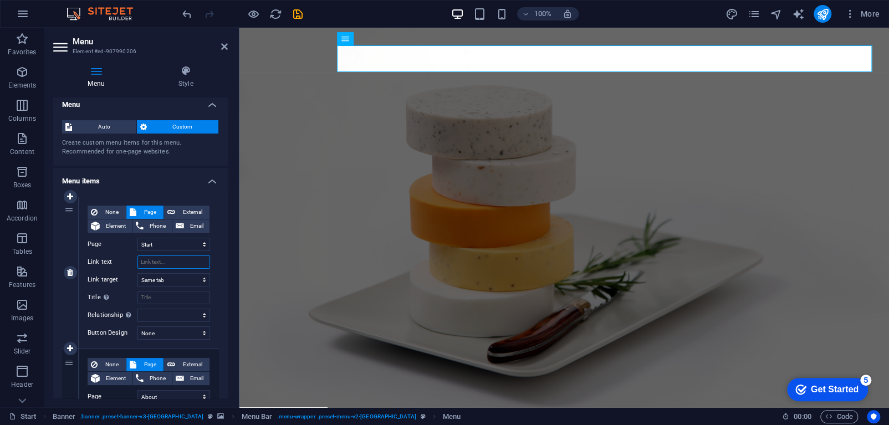
select select
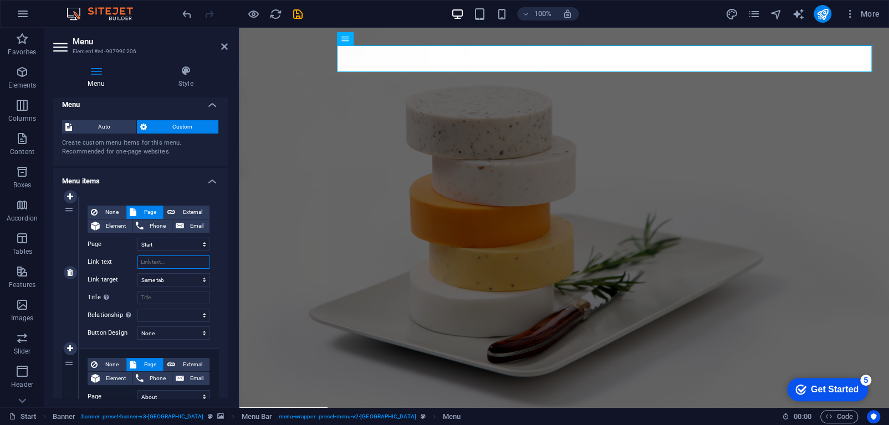
select select
type input "ürü"
select select
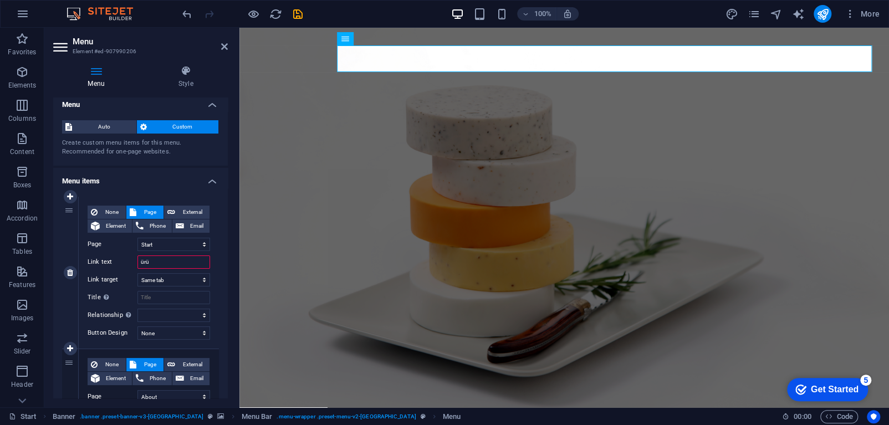
select select
type input "ürünleri"
select select
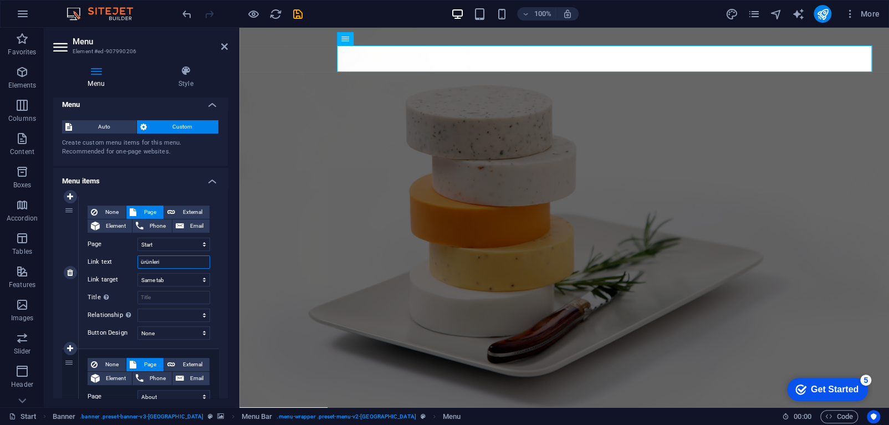
select select
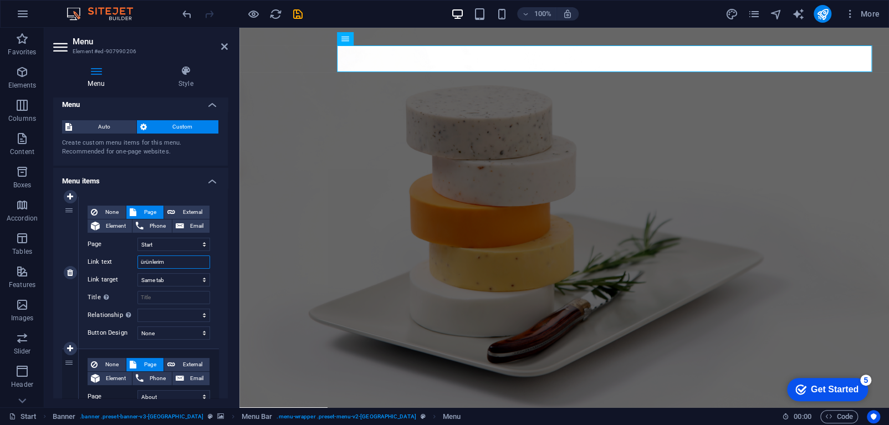
type input "ürünlerimi"
select select
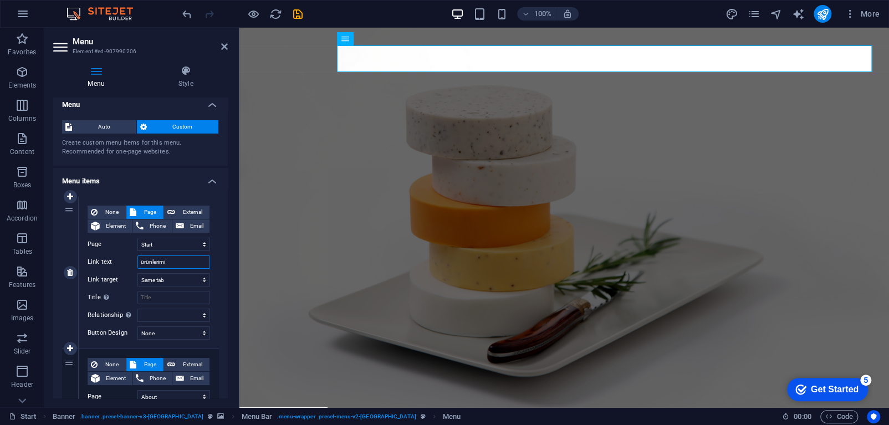
select select
type input "ürünlerimiz"
select select
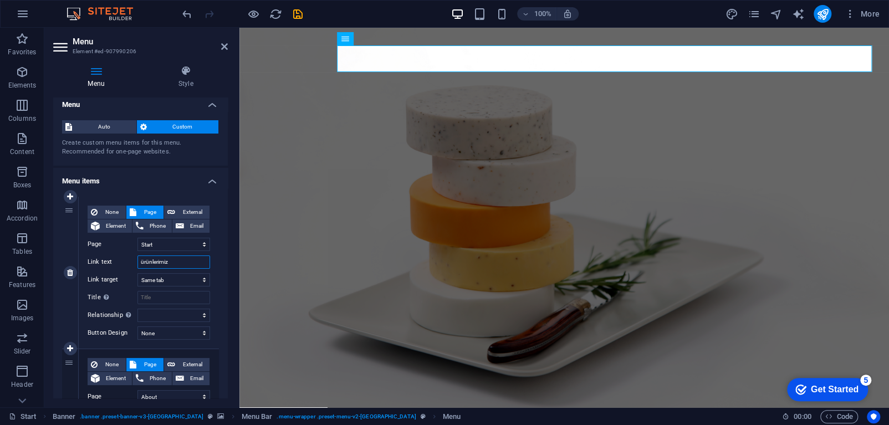
select select
type input "ü"
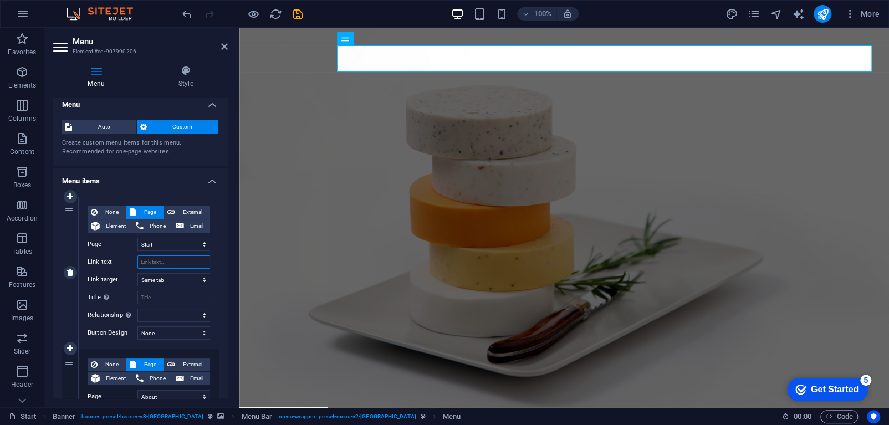
select select
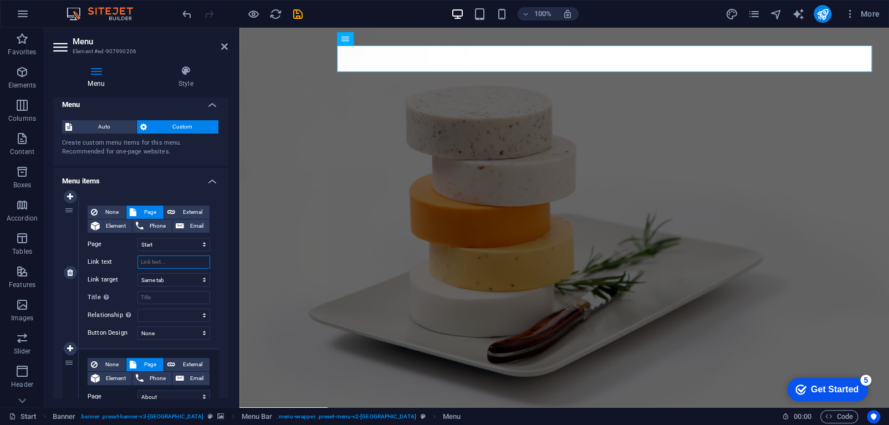
select select
type input "ÜRÜNLERİMİZ"
select select
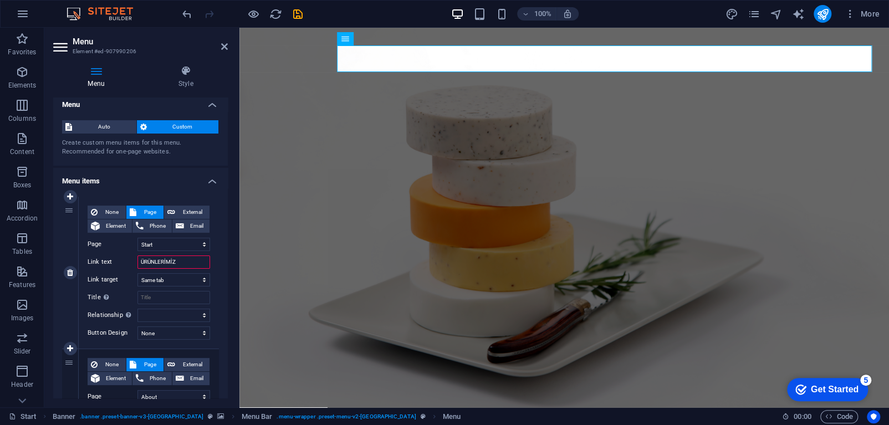
select select
type input "ÜRÜNLERİMİZ"
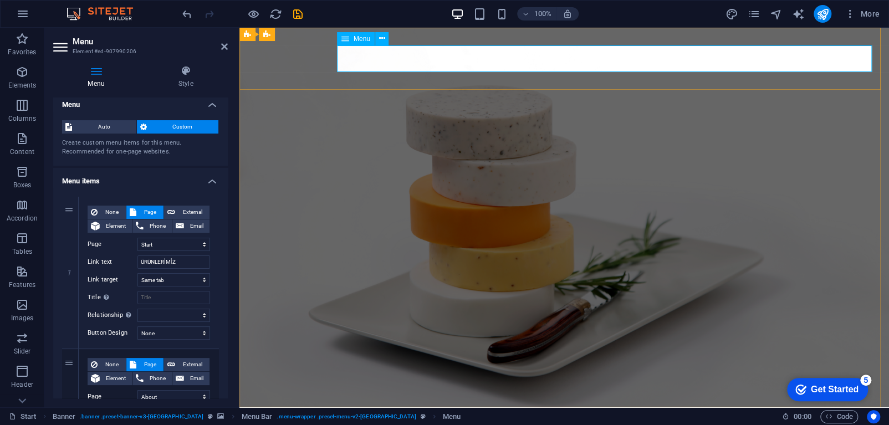
click at [185, 210] on span "External" at bounding box center [193, 212] width 28 height 13
select select "blank"
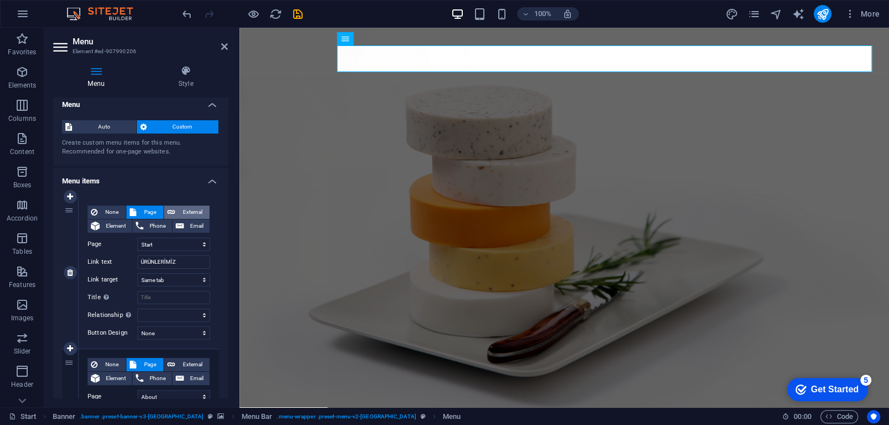
select select
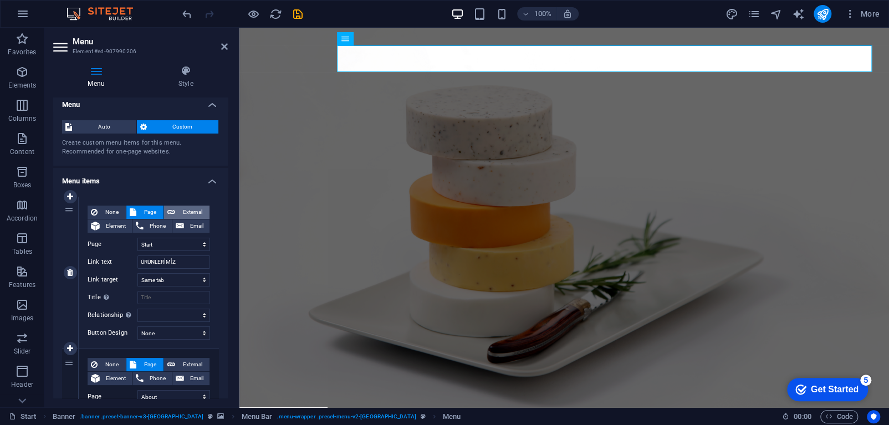
select select
click at [144, 211] on span "Page" at bounding box center [150, 212] width 21 height 13
select select
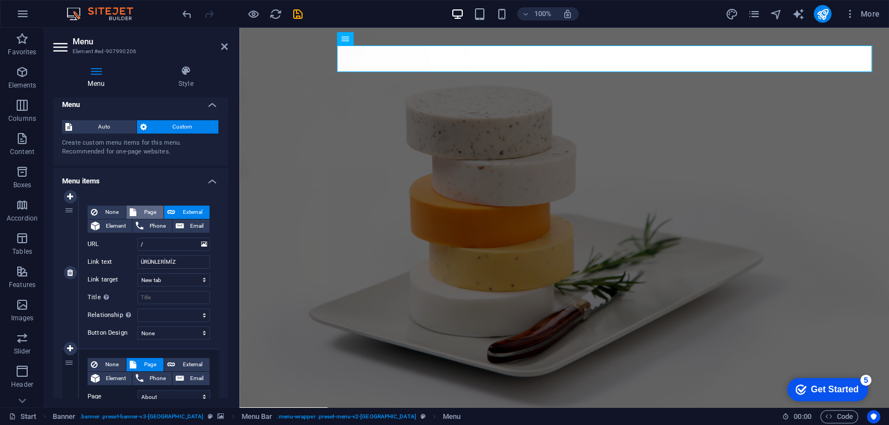
select select
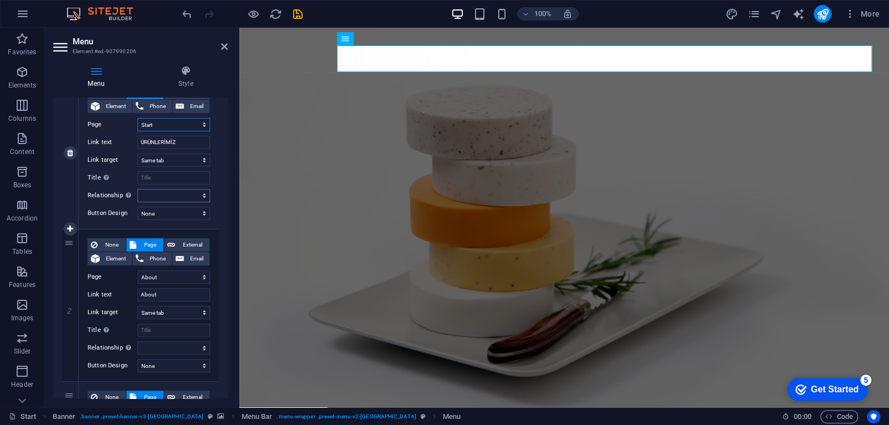
scroll to position [126, 0]
click at [171, 294] on input "About" at bounding box center [173, 294] width 73 height 13
type input "A"
select select
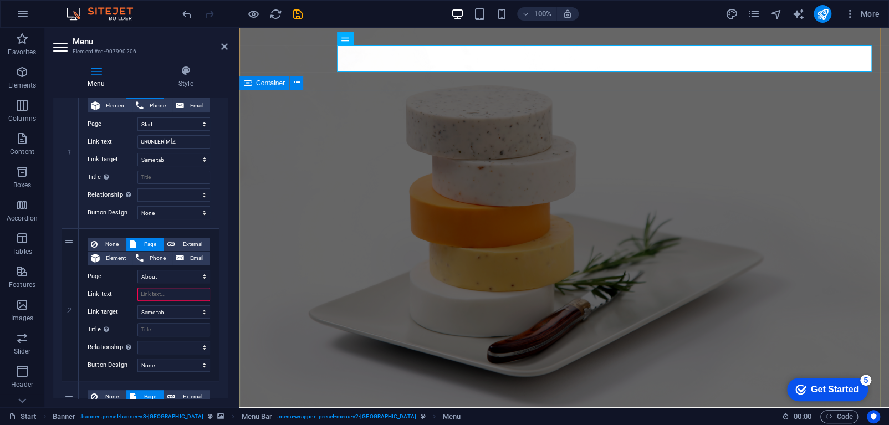
select select
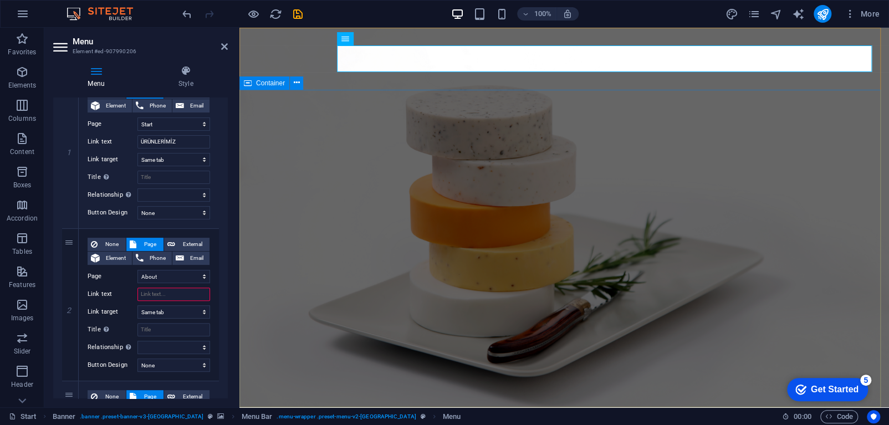
type input "About"
select select
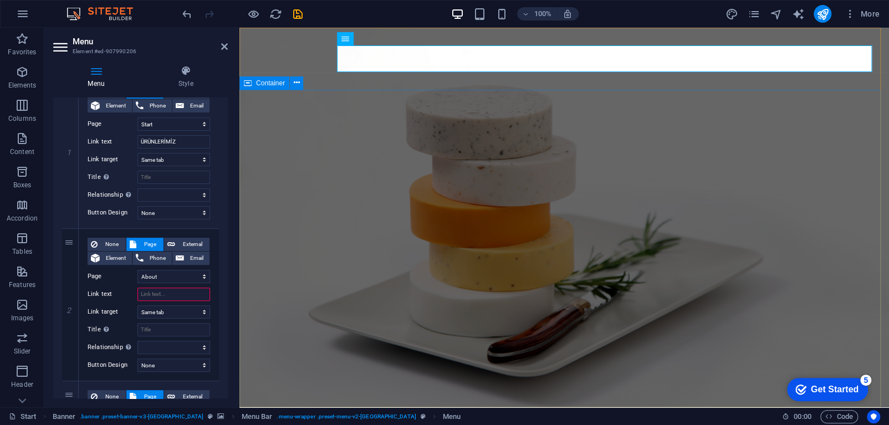
select select
type input "A"
select select
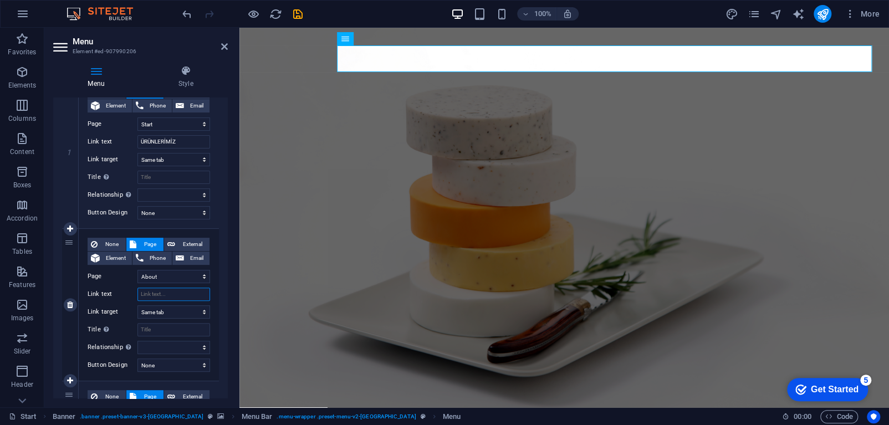
select select
type input "About"
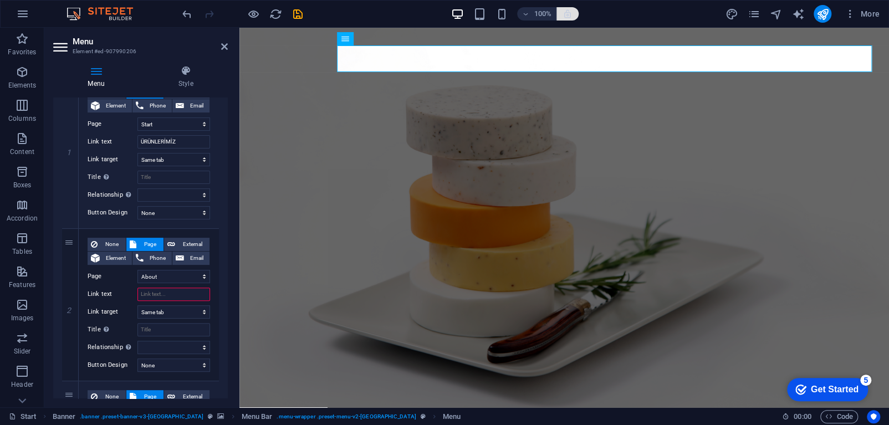
select select
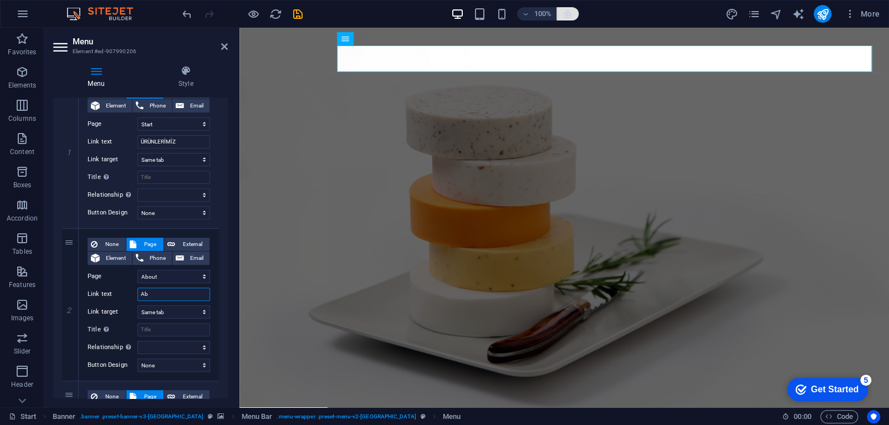
type input "A"
select select
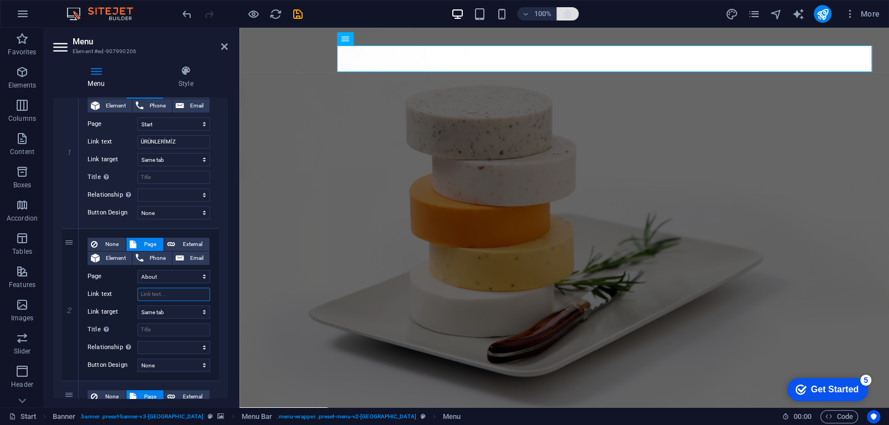
select select
type input "hakkımızda"
select select
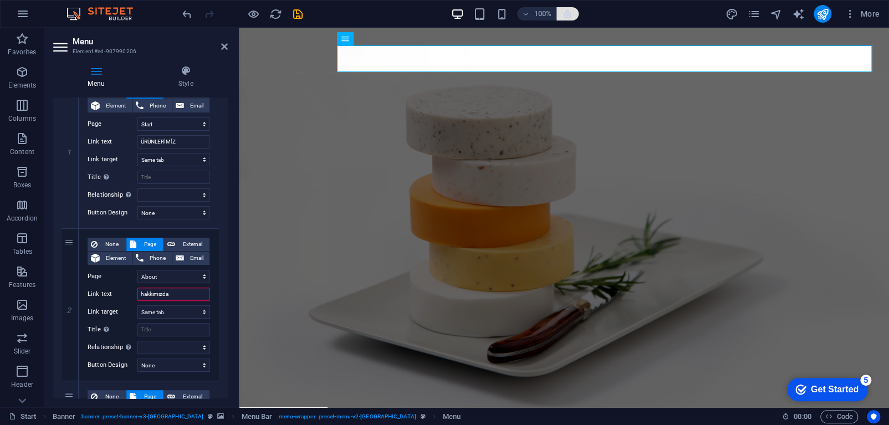
select select
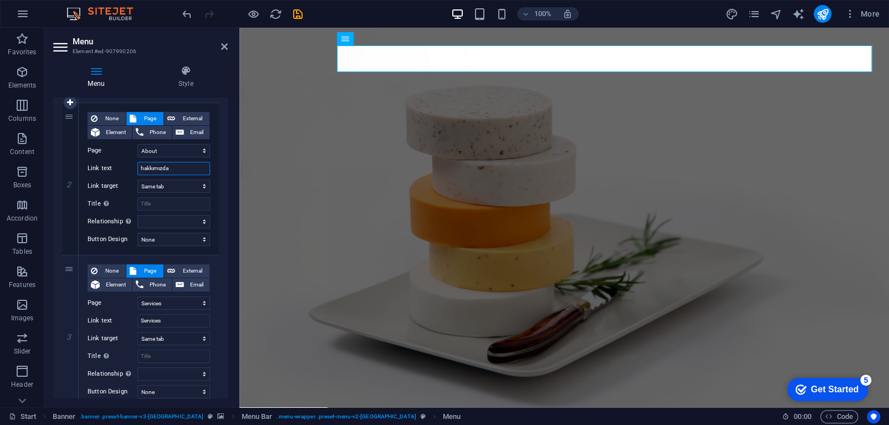
scroll to position [313, 0]
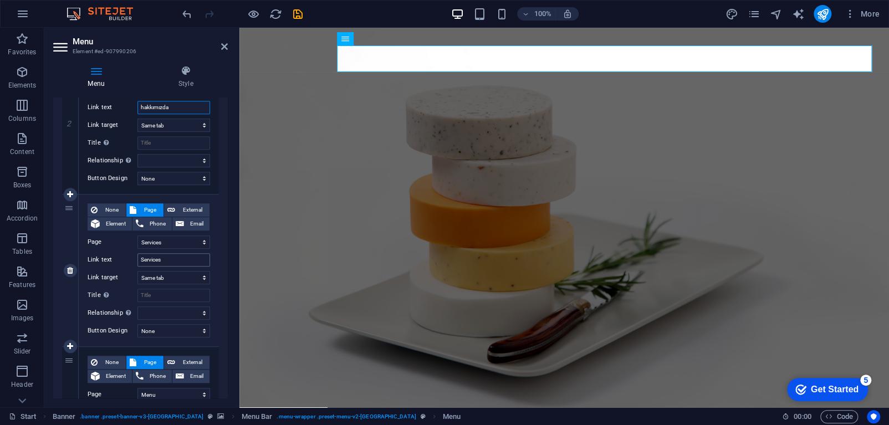
type input "hakkımızda"
click at [171, 258] on input "Services" at bounding box center [173, 259] width 73 height 13
type input "Ser"
select select
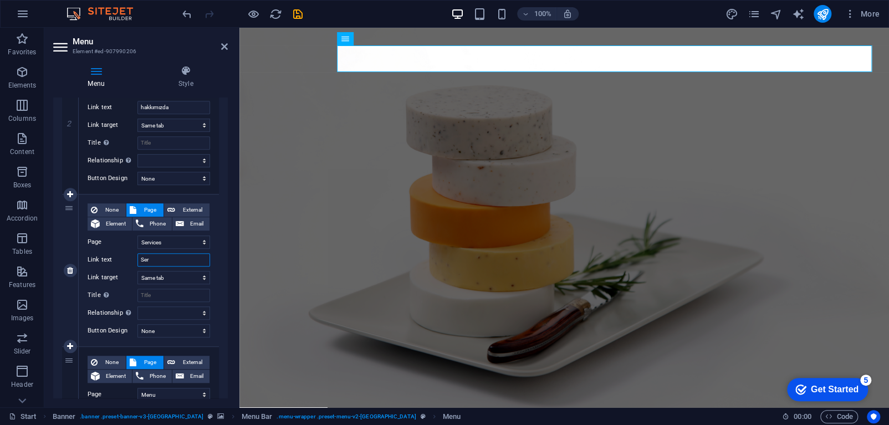
select select
type input "S"
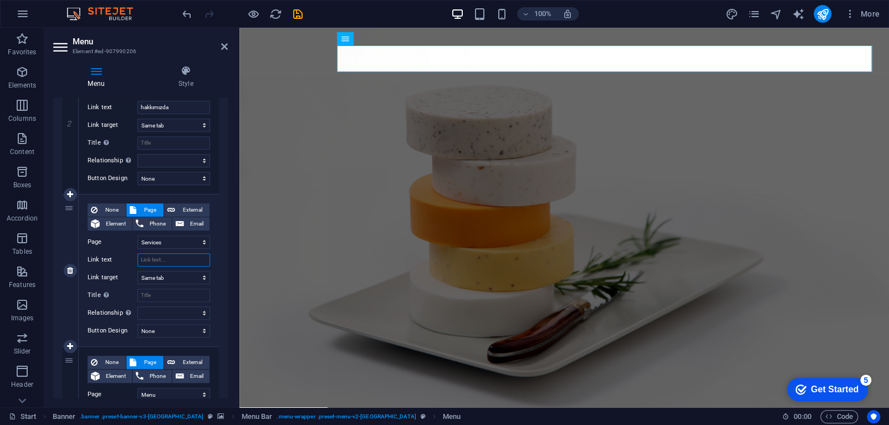
select select
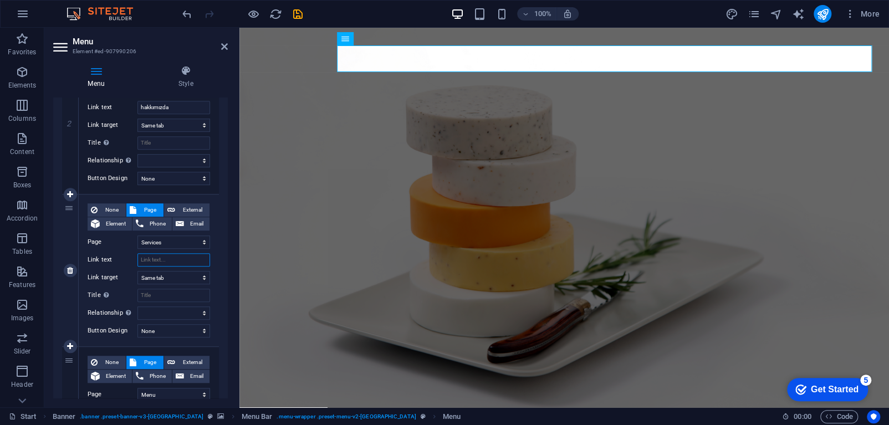
select select
type input "Services"
select select
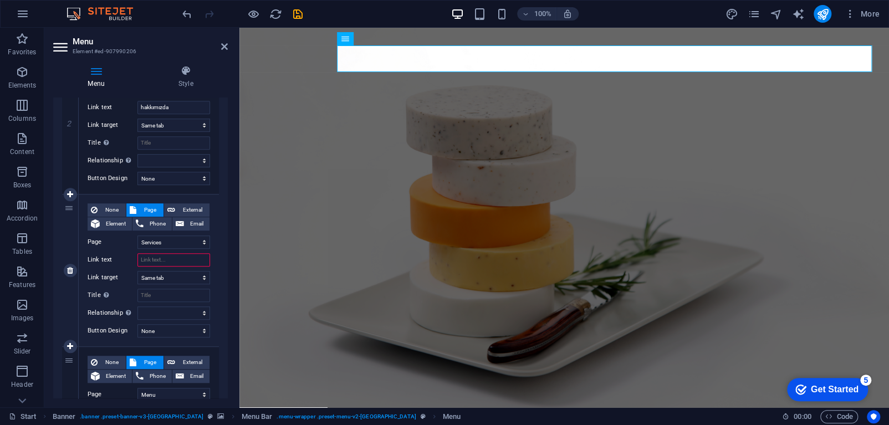
select select
